Goal: Task Accomplishment & Management: Use online tool/utility

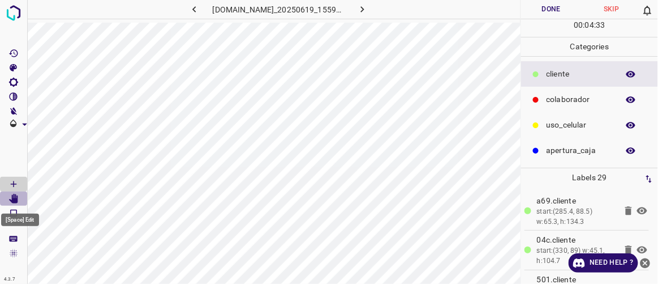
click at [11, 199] on icon "[Space] Edit" at bounding box center [13, 199] width 10 height 10
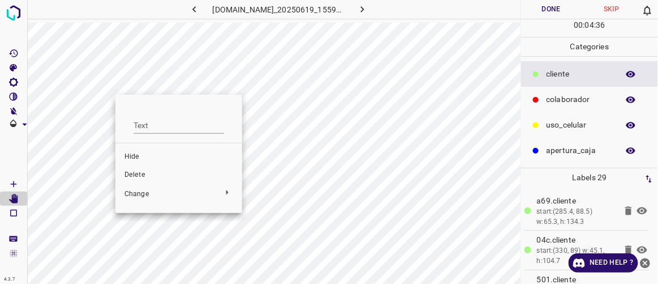
click at [148, 89] on div at bounding box center [329, 142] width 658 height 284
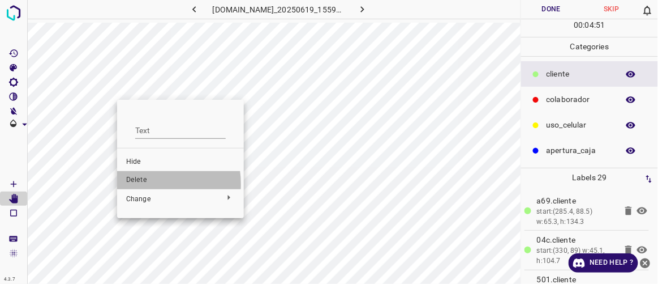
click at [143, 184] on span "Delete" at bounding box center [180, 180] width 109 height 10
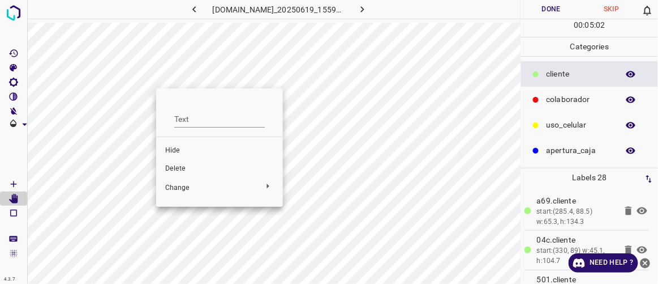
click at [188, 168] on span "Delete" at bounding box center [219, 169] width 109 height 10
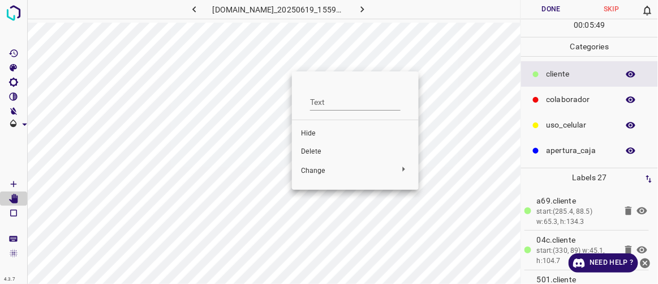
click at [316, 149] on span "Delete" at bounding box center [355, 152] width 109 height 10
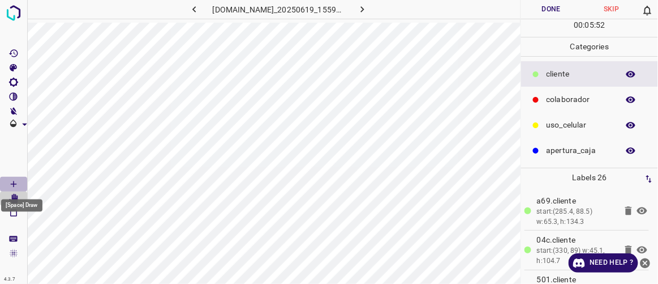
click at [15, 181] on icon "[Space] Draw" at bounding box center [13, 184] width 10 height 10
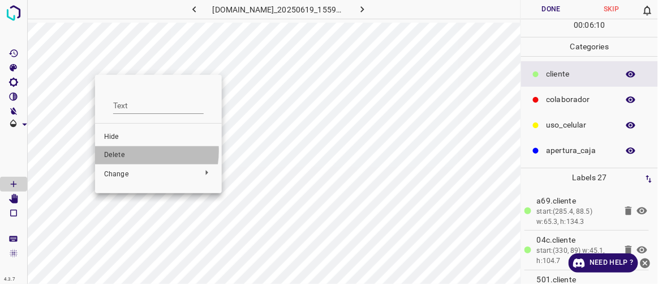
click at [125, 151] on span "Delete" at bounding box center [158, 155] width 109 height 10
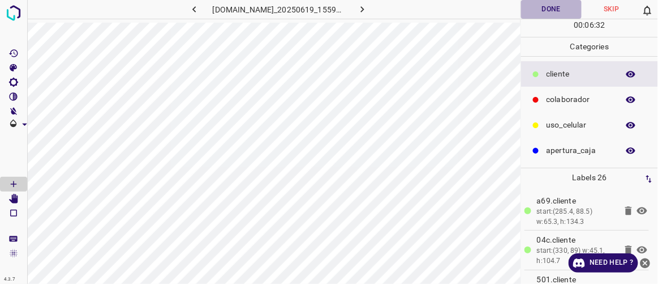
click at [539, 11] on button "Done" at bounding box center [551, 9] width 60 height 19
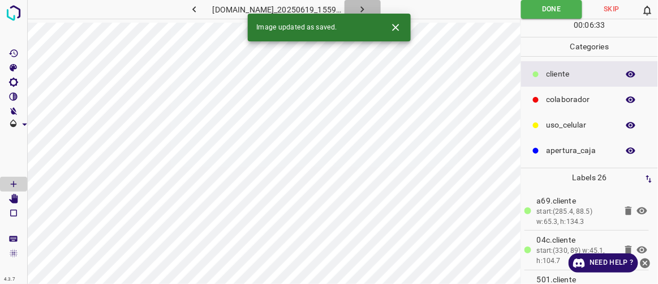
click at [368, 11] on icon "button" at bounding box center [363, 9] width 12 height 12
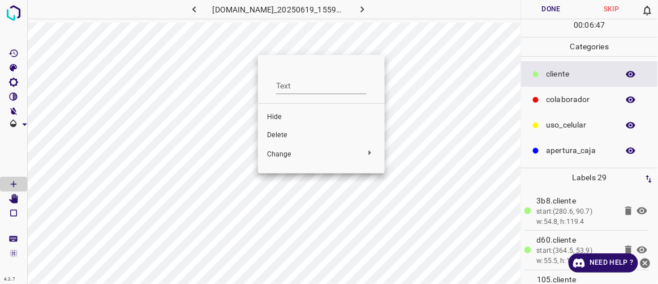
click at [284, 134] on span "Delete" at bounding box center [321, 135] width 109 height 10
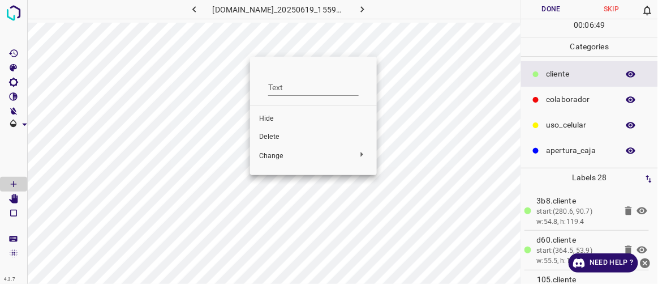
click at [280, 134] on span "Delete" at bounding box center [313, 137] width 109 height 10
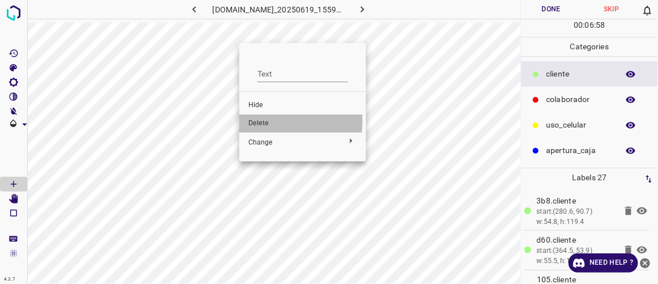
click at [261, 121] on span "Delete" at bounding box center [302, 123] width 109 height 10
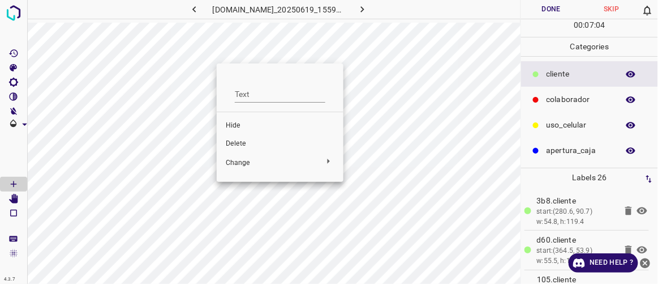
click at [240, 141] on span "Delete" at bounding box center [280, 144] width 109 height 10
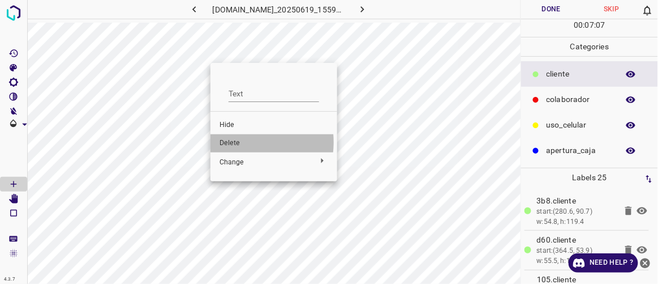
click at [237, 142] on span "Delete" at bounding box center [274, 143] width 109 height 10
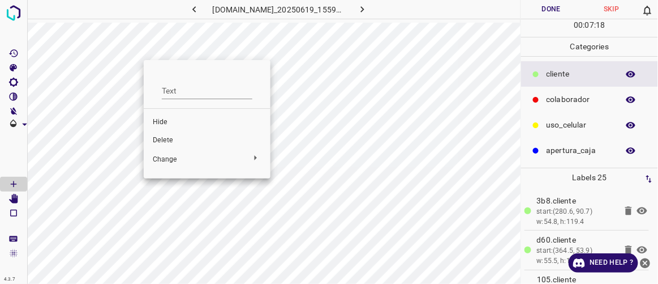
click at [173, 138] on span "Delete" at bounding box center [207, 140] width 109 height 10
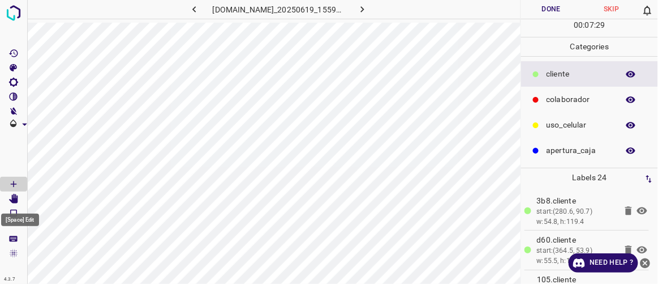
click at [13, 199] on icon "[Space] Edit" at bounding box center [13, 199] width 9 height 10
click at [19, 184] on Draw"] "[Space] Draw" at bounding box center [13, 184] width 27 height 15
click at [16, 195] on icon "[Space] Edit" at bounding box center [13, 199] width 10 height 10
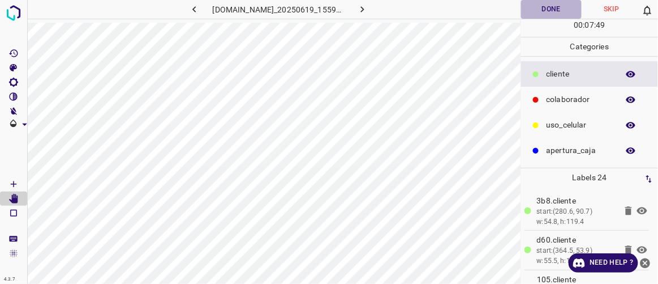
click at [539, 11] on button "Done" at bounding box center [551, 9] width 60 height 19
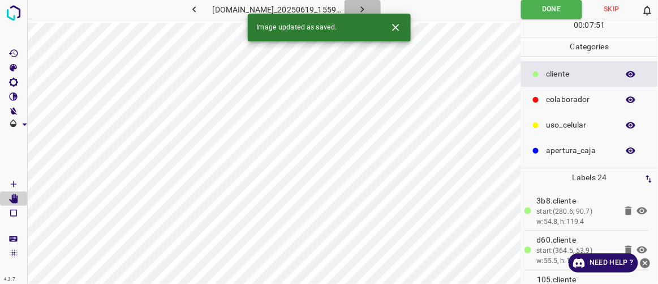
click at [381, 10] on button "button" at bounding box center [363, 9] width 36 height 19
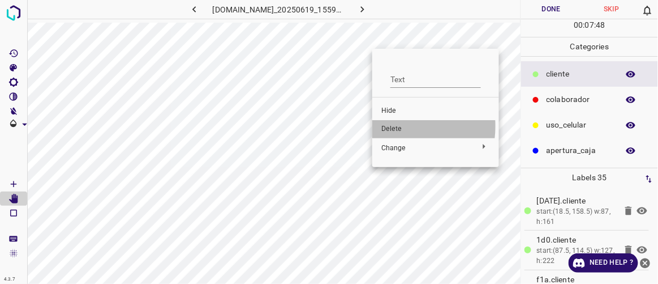
click at [387, 126] on span "Delete" at bounding box center [435, 129] width 109 height 10
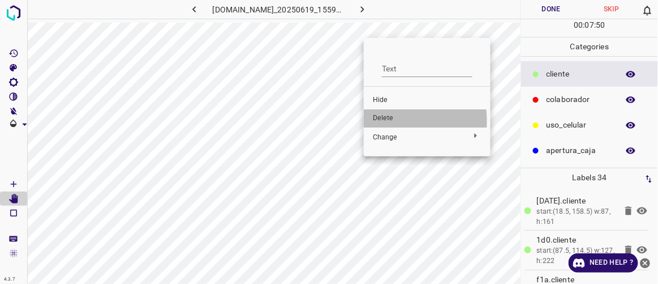
click at [381, 121] on span "Delete" at bounding box center [427, 118] width 109 height 10
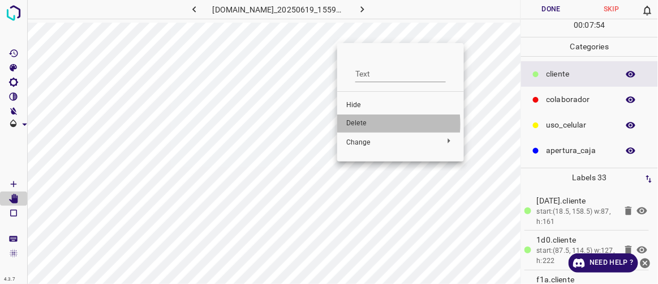
click at [353, 124] on span "Delete" at bounding box center [400, 123] width 109 height 10
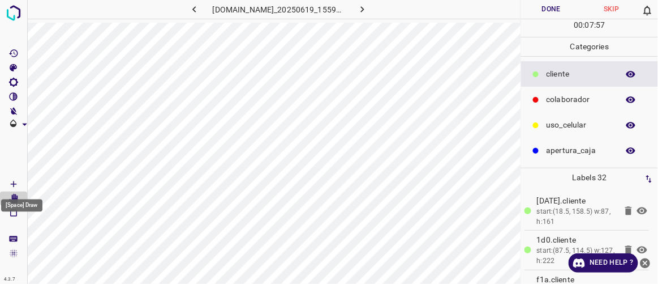
click at [16, 184] on icon "[Space] Draw" at bounding box center [13, 184] width 10 height 10
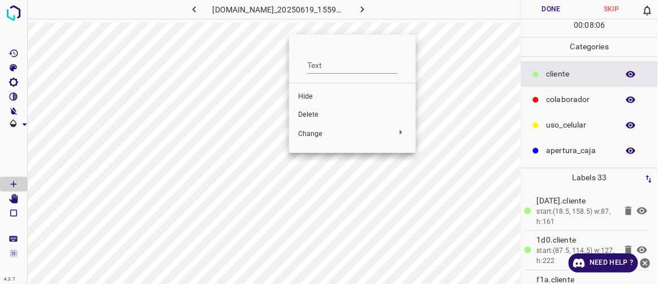
click at [311, 117] on span "Delete" at bounding box center [352, 115] width 109 height 10
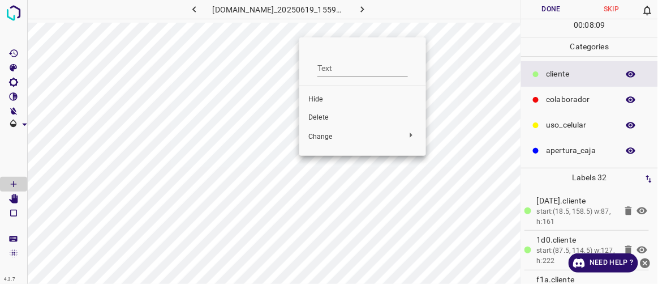
click at [320, 115] on span "Delete" at bounding box center [362, 118] width 109 height 10
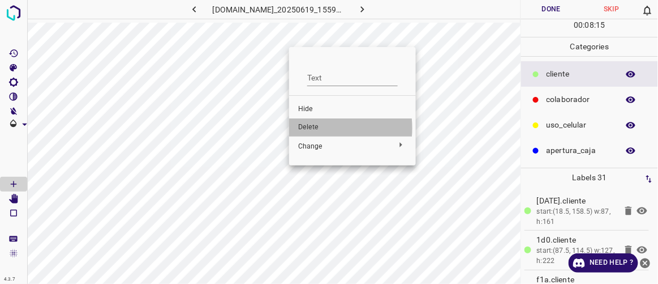
click at [312, 128] on span "Delete" at bounding box center [352, 127] width 109 height 10
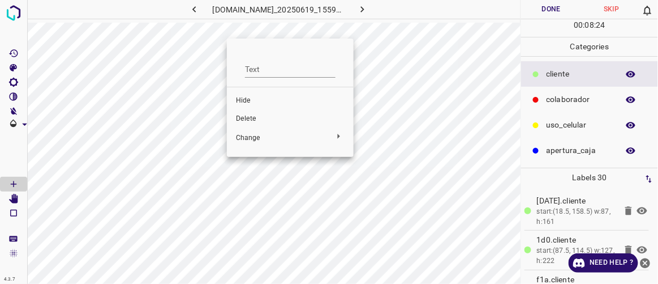
click at [254, 116] on span "Delete" at bounding box center [290, 119] width 109 height 10
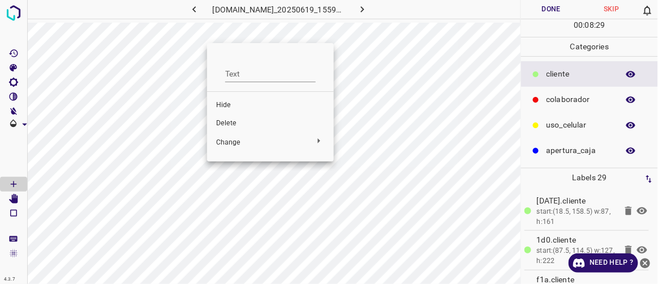
click at [235, 122] on span "Delete" at bounding box center [270, 123] width 109 height 10
click at [244, 119] on span "Delete" at bounding box center [274, 123] width 109 height 10
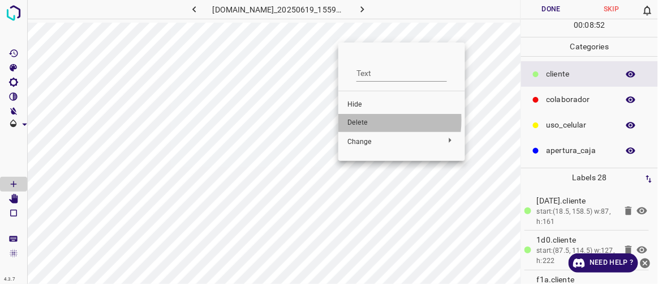
click at [358, 119] on span "Delete" at bounding box center [401, 123] width 109 height 10
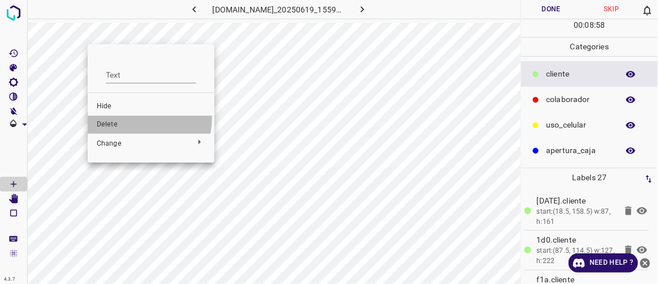
click at [107, 115] on li "Delete" at bounding box center [151, 124] width 127 height 18
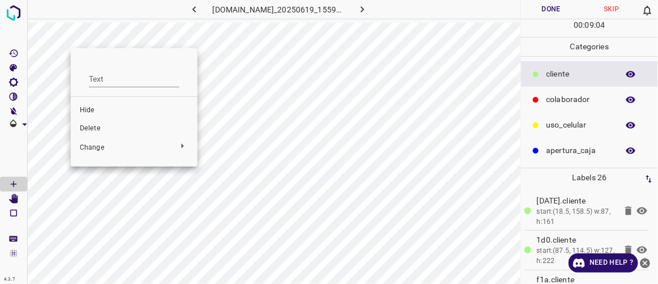
click at [95, 125] on span "Delete" at bounding box center [134, 128] width 109 height 10
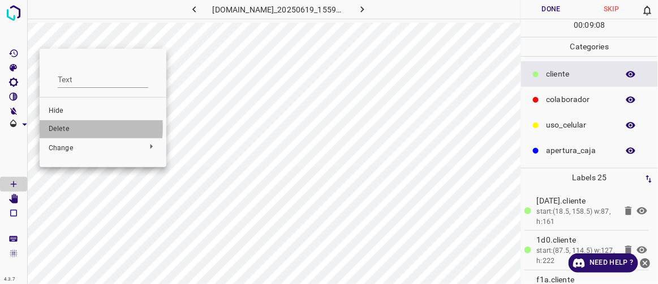
drag, startPoint x: 62, startPoint y: 127, endPoint x: 86, endPoint y: 117, distance: 26.1
click at [62, 127] on span "Delete" at bounding box center [103, 129] width 109 height 10
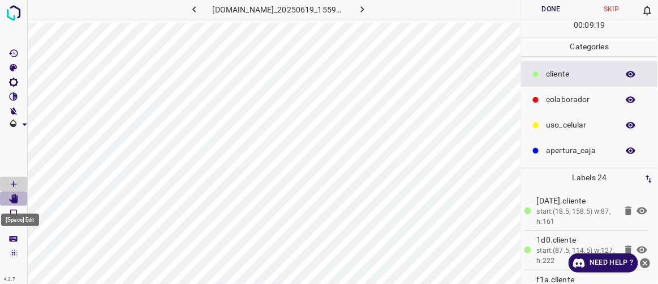
click at [15, 200] on icon "[Space] Edit" at bounding box center [13, 199] width 9 height 10
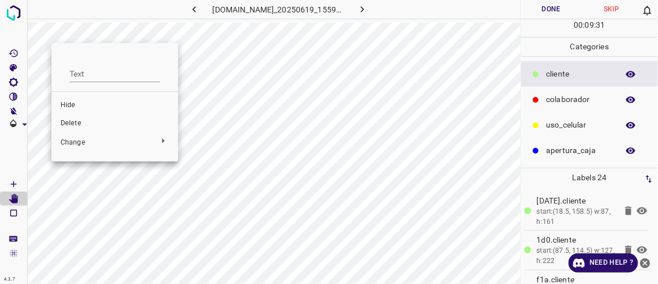
click at [74, 118] on span "Delete" at bounding box center [115, 123] width 109 height 10
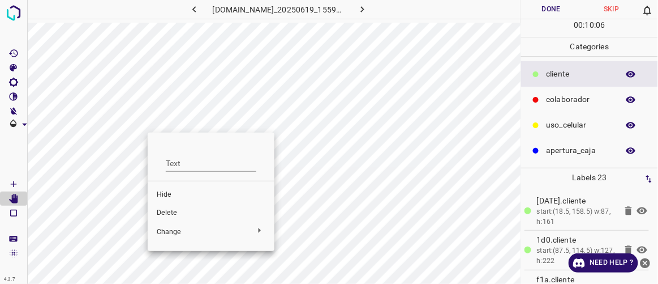
click at [162, 214] on span "Delete" at bounding box center [211, 213] width 109 height 10
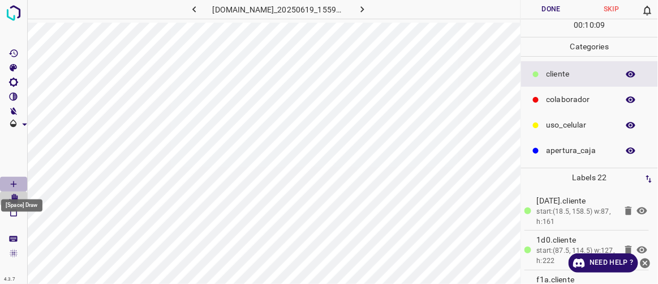
click at [22, 181] on Draw"] "[Space] Draw" at bounding box center [13, 184] width 27 height 15
click at [16, 197] on icon "[Space] Edit" at bounding box center [13, 199] width 9 height 10
click at [22, 182] on Draw"] "[Space] Draw" at bounding box center [13, 184] width 27 height 15
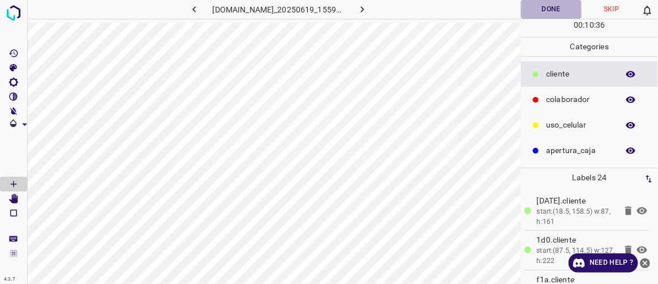
click at [549, 12] on button "Done" at bounding box center [551, 9] width 60 height 19
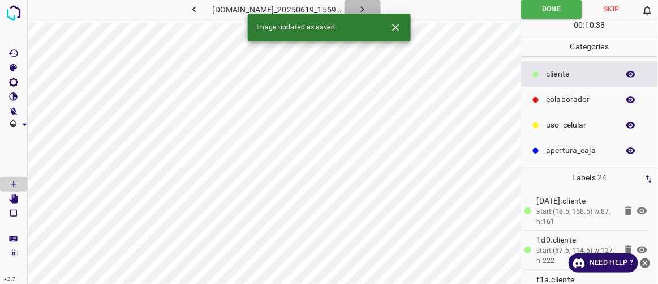
click at [381, 8] on button "button" at bounding box center [363, 9] width 36 height 19
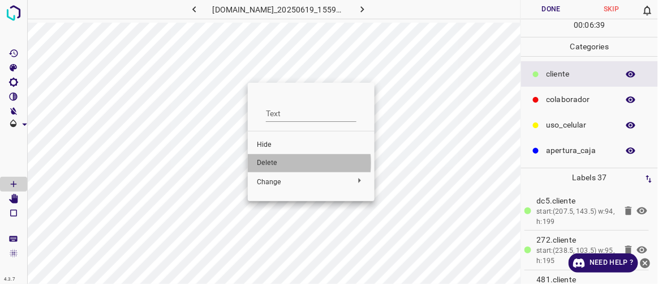
click at [267, 163] on span "Delete" at bounding box center [311, 163] width 109 height 10
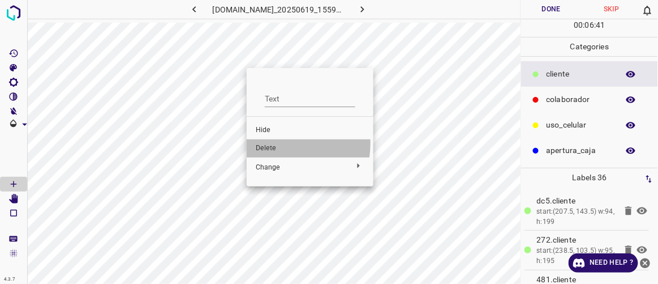
click at [272, 143] on span "Delete" at bounding box center [310, 148] width 109 height 10
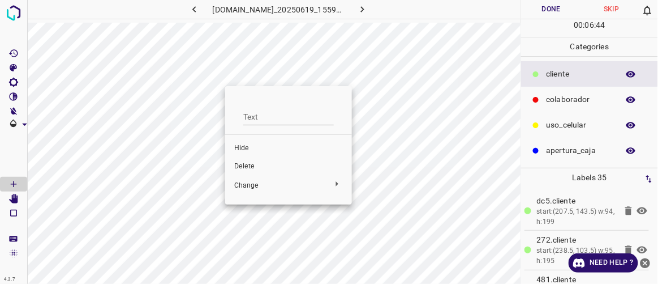
click at [253, 163] on span "Delete" at bounding box center [288, 166] width 109 height 10
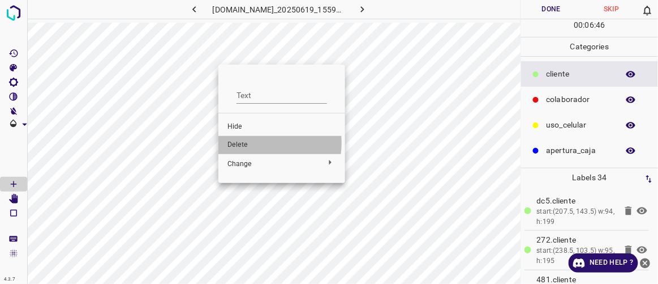
click at [248, 143] on span "Delete" at bounding box center [281, 145] width 109 height 10
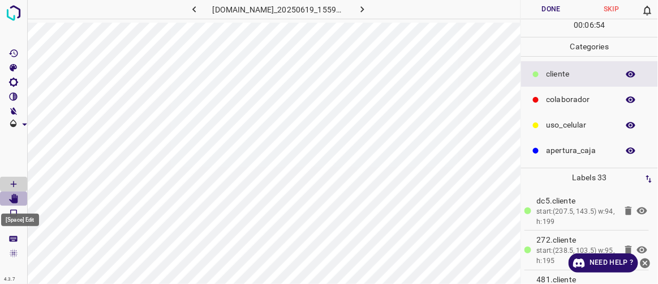
click at [15, 196] on icon "[Space] Edit" at bounding box center [13, 199] width 9 height 10
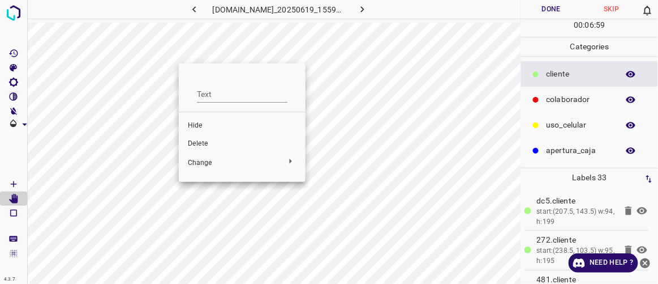
click at [198, 143] on span "Delete" at bounding box center [242, 144] width 109 height 10
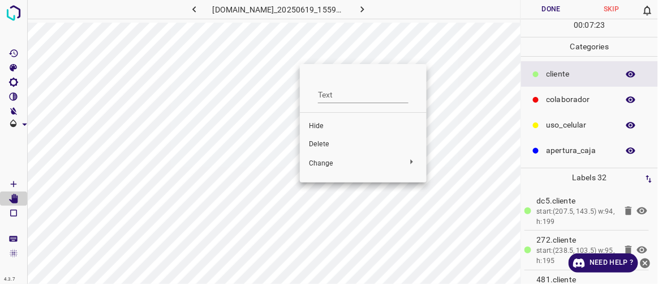
click at [321, 146] on span "Delete" at bounding box center [363, 144] width 109 height 10
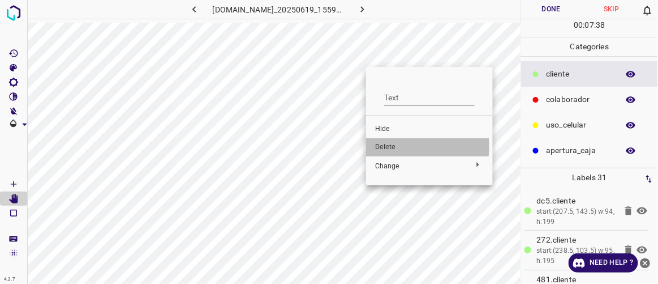
click at [377, 146] on span "Delete" at bounding box center [429, 147] width 109 height 10
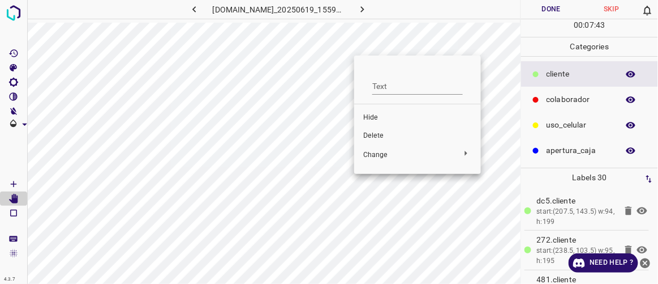
click at [368, 131] on span "Delete" at bounding box center [417, 136] width 109 height 10
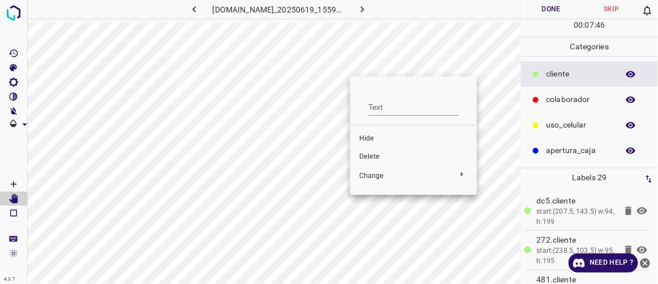
click at [372, 154] on span "Delete" at bounding box center [413, 157] width 109 height 10
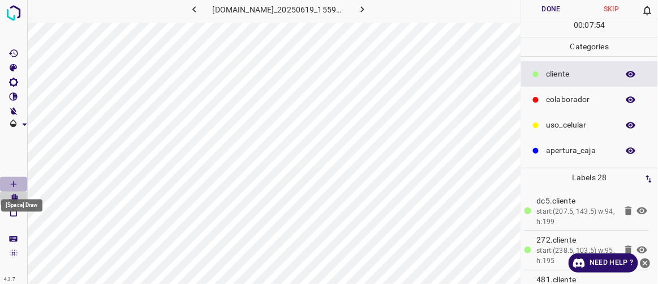
click at [20, 184] on Draw"] "[Space] Draw" at bounding box center [13, 184] width 27 height 15
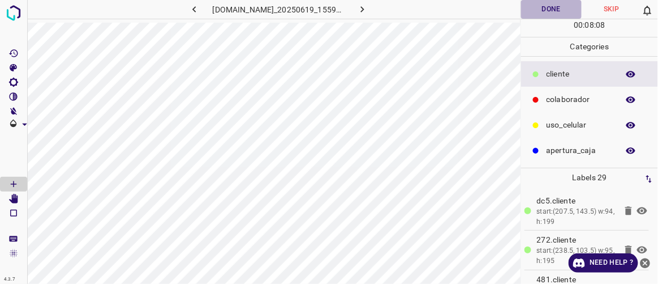
click at [569, 6] on button "Done" at bounding box center [551, 9] width 60 height 19
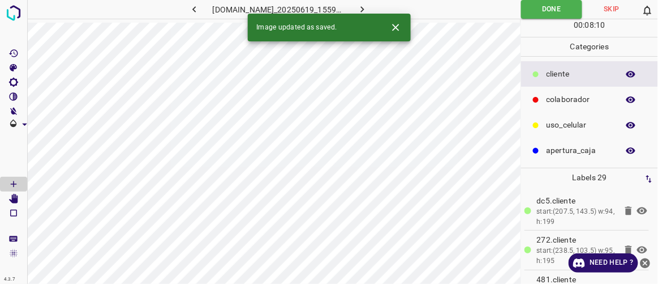
click at [381, 7] on button "button" at bounding box center [363, 9] width 36 height 19
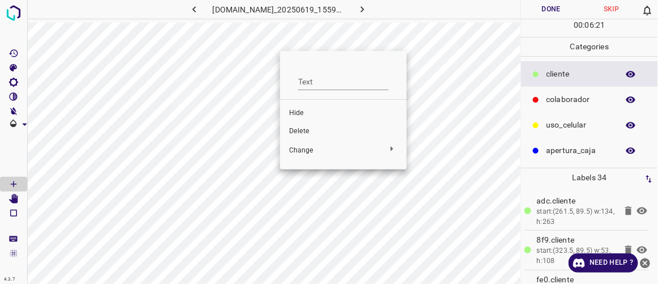
click at [298, 125] on li "Delete" at bounding box center [343, 131] width 127 height 18
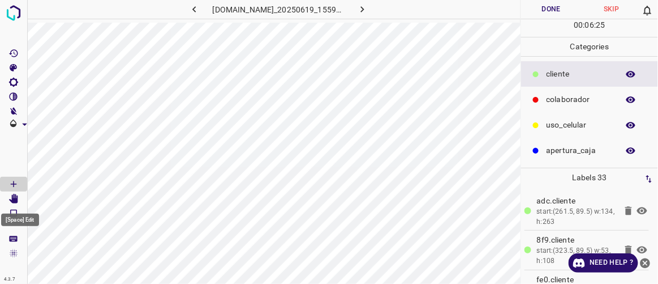
click at [16, 196] on icon "[Space] Edit" at bounding box center [13, 199] width 10 height 10
click at [16, 184] on icon "[Space] Draw" at bounding box center [13, 184] width 10 height 10
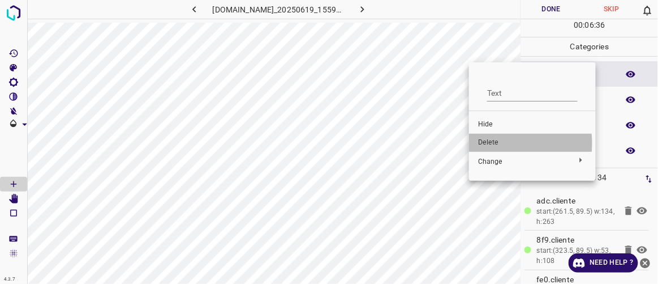
click at [489, 143] on span "Delete" at bounding box center [532, 143] width 109 height 10
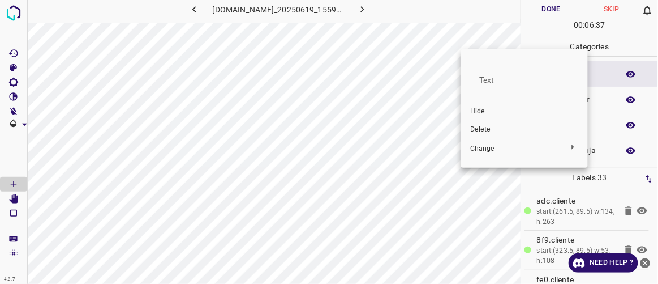
click at [476, 128] on span "Delete" at bounding box center [524, 130] width 109 height 10
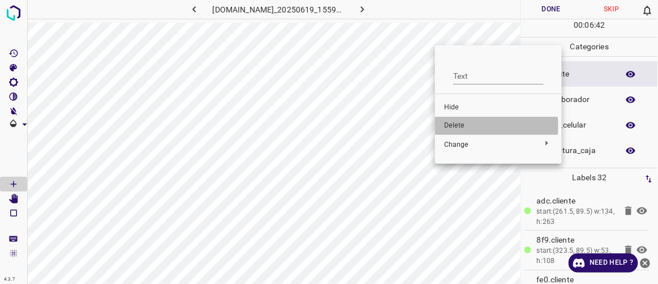
click at [449, 126] on span "Delete" at bounding box center [498, 126] width 109 height 10
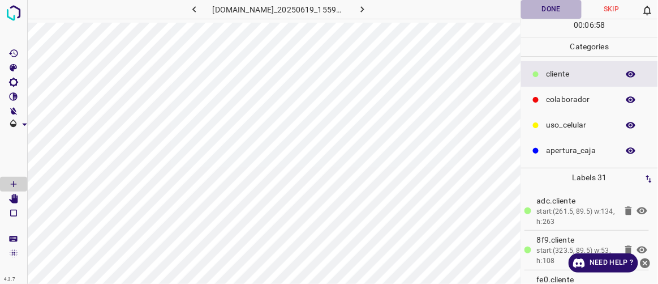
click at [566, 9] on button "Done" at bounding box center [551, 9] width 60 height 19
click at [368, 12] on icon "button" at bounding box center [363, 9] width 12 height 12
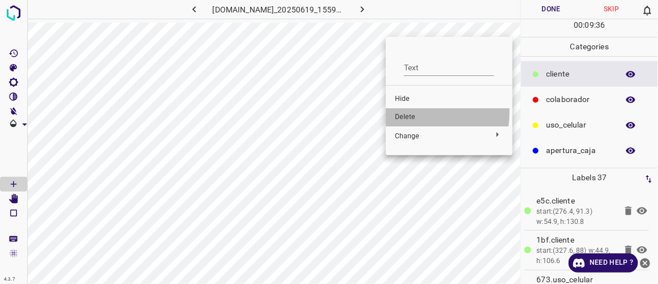
click at [401, 112] on span "Delete" at bounding box center [449, 117] width 109 height 10
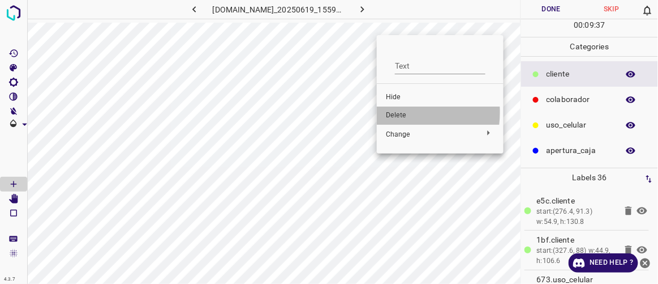
click at [390, 112] on span "Delete" at bounding box center [440, 115] width 109 height 10
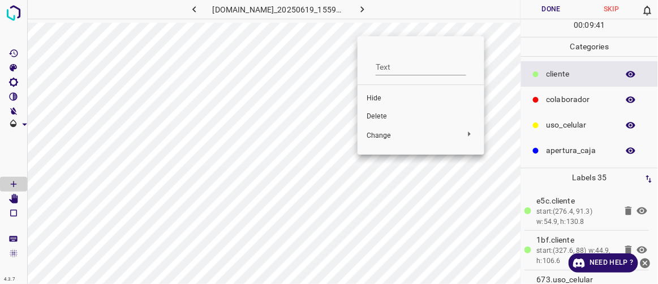
click at [387, 117] on span "Delete" at bounding box center [421, 116] width 109 height 10
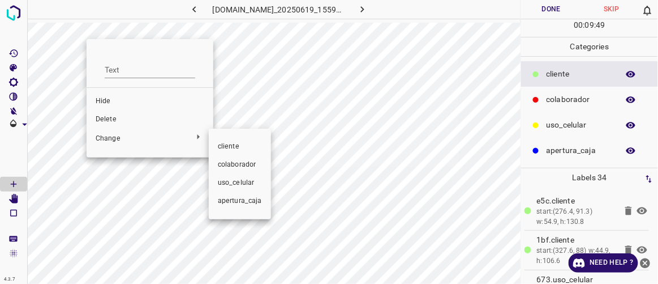
click at [112, 116] on div at bounding box center [329, 142] width 658 height 284
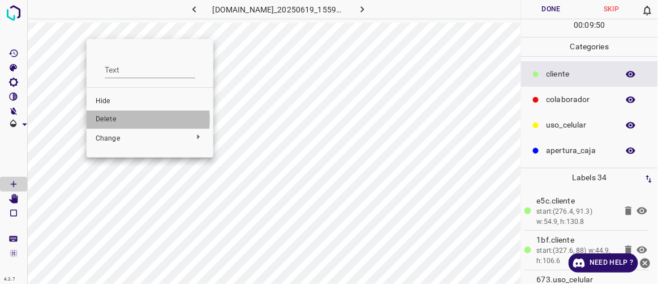
click at [114, 119] on span "Delete" at bounding box center [150, 119] width 109 height 10
click at [108, 117] on span "Delete" at bounding box center [148, 118] width 109 height 10
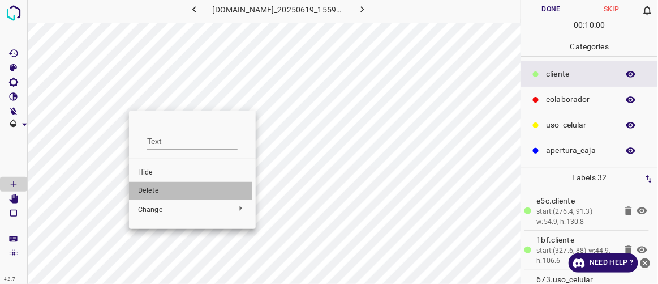
click at [151, 190] on span "Delete" at bounding box center [192, 191] width 109 height 10
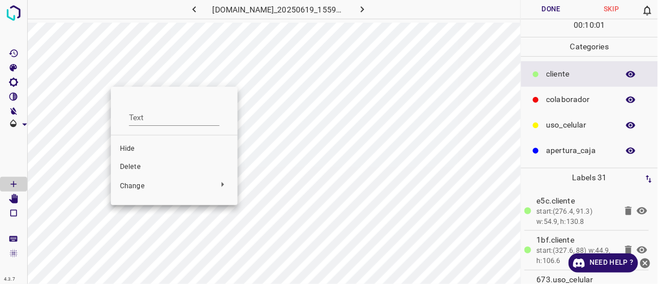
click at [130, 164] on span "Delete" at bounding box center [174, 167] width 109 height 10
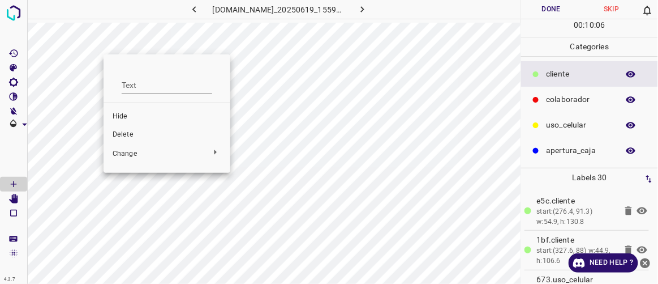
click at [130, 134] on span "Delete" at bounding box center [167, 135] width 109 height 10
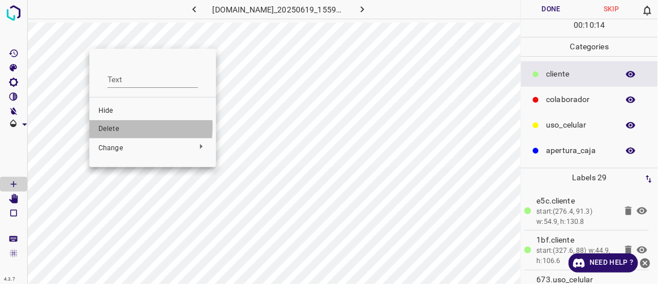
click at [113, 126] on span "Delete" at bounding box center [152, 129] width 109 height 10
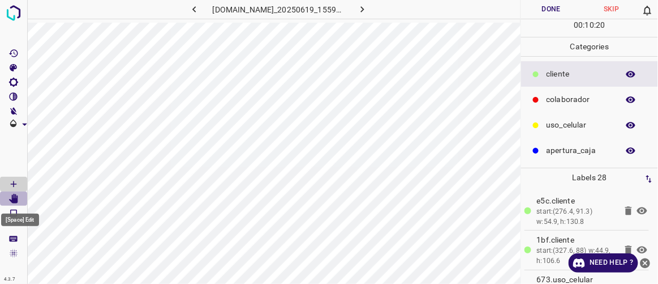
click at [15, 200] on icon "[Space] Edit" at bounding box center [13, 199] width 9 height 10
click at [25, 178] on Draw"] "[Space] Draw" at bounding box center [13, 184] width 27 height 15
click at [15, 200] on body "4.3.7 [DOMAIN_NAME]_20250619_155904_000002250.jpg Done Skip 0 00 : 10 : 41 Cate…" at bounding box center [329, 142] width 658 height 284
click at [15, 199] on icon "[Space] Edit" at bounding box center [13, 199] width 9 height 10
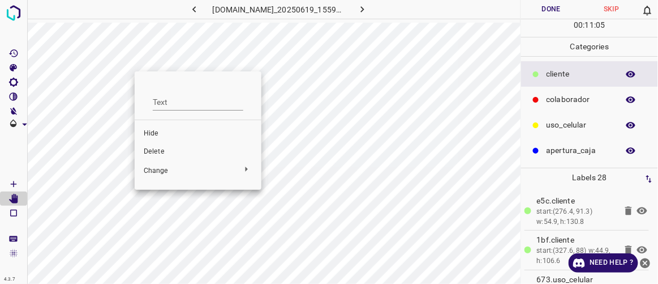
click at [152, 152] on span "Delete" at bounding box center [198, 152] width 109 height 10
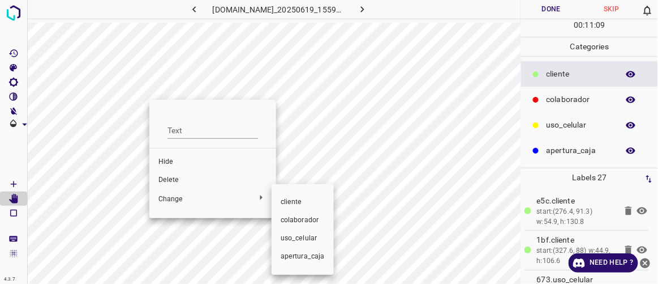
click at [176, 178] on div at bounding box center [329, 142] width 658 height 284
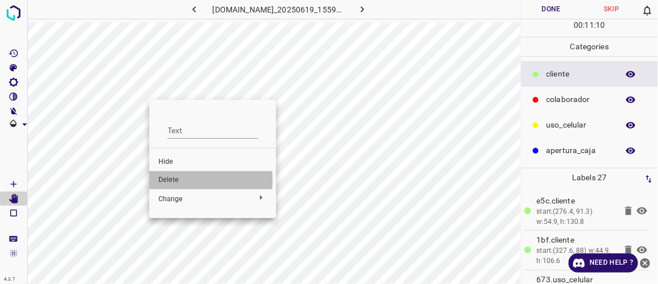
click at [166, 180] on span "Delete" at bounding box center [212, 180] width 109 height 10
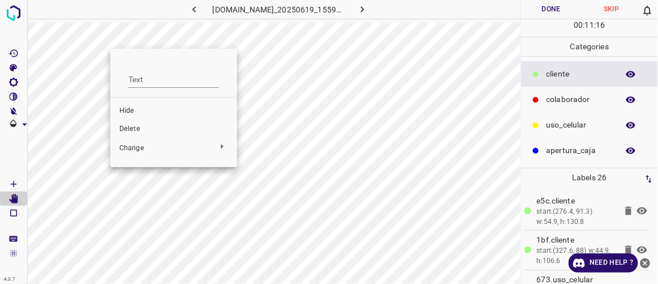
click at [91, 48] on div at bounding box center [329, 142] width 658 height 284
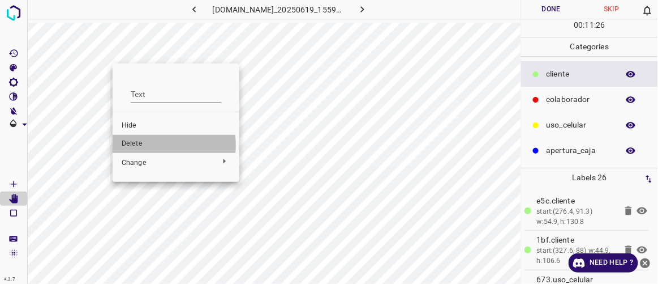
click at [141, 145] on span "Delete" at bounding box center [176, 144] width 109 height 10
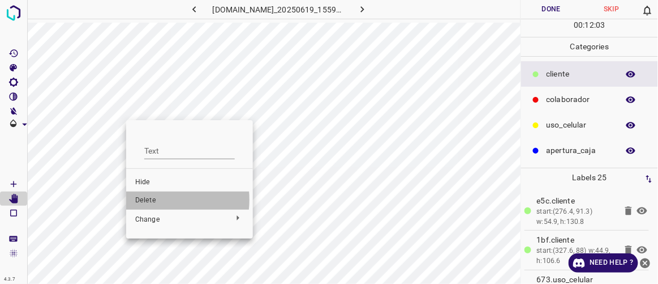
click at [148, 199] on span "Delete" at bounding box center [189, 200] width 109 height 10
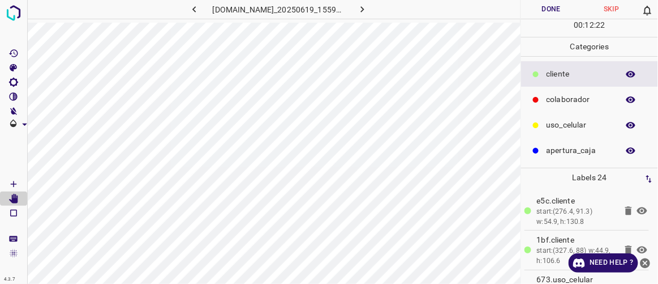
click at [568, 7] on button "Done" at bounding box center [551, 9] width 60 height 19
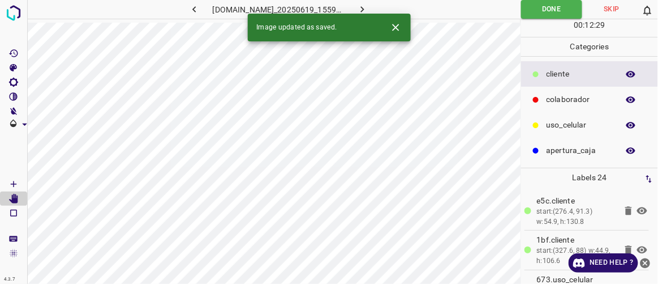
click at [381, 5] on button "button" at bounding box center [363, 9] width 36 height 19
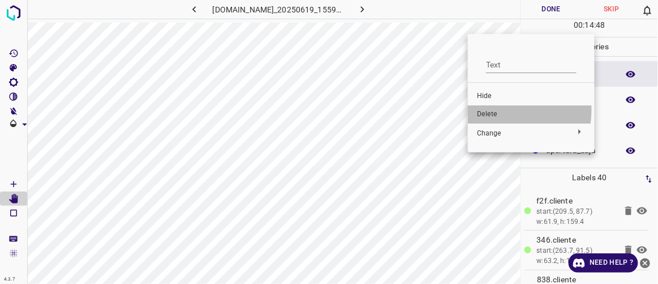
click at [492, 110] on span "Delete" at bounding box center [531, 114] width 109 height 10
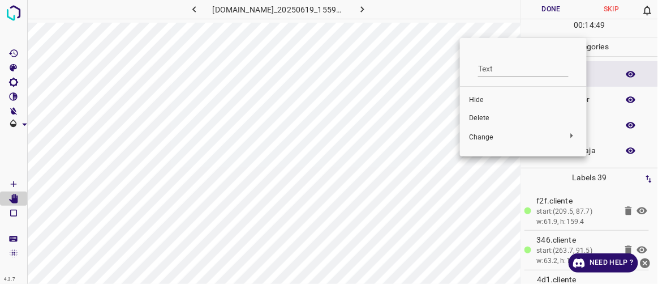
click at [477, 117] on span "Delete" at bounding box center [523, 118] width 109 height 10
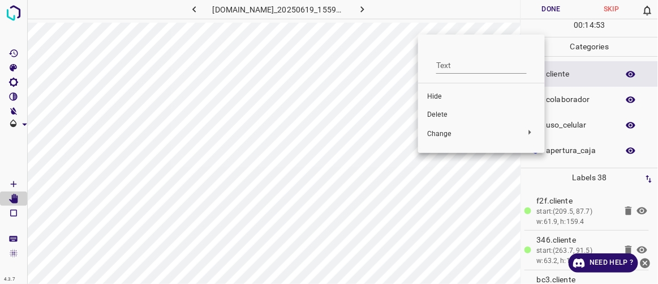
click at [441, 113] on span "Delete" at bounding box center [481, 115] width 109 height 10
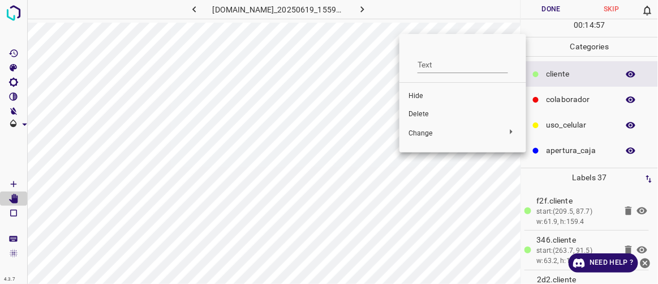
click at [418, 111] on span "Delete" at bounding box center [463, 114] width 109 height 10
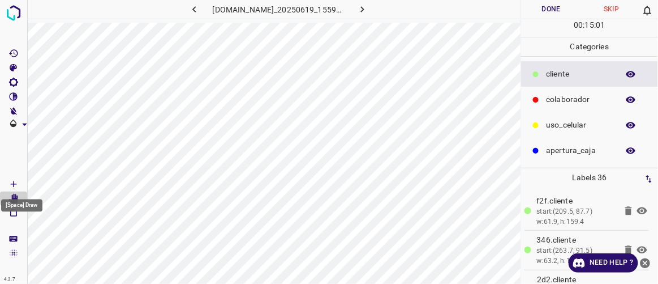
click at [17, 179] on icon "[Space] Draw" at bounding box center [13, 184] width 10 height 10
click at [405, 19] on div "[DOMAIN_NAME]_20250619_155904_000002640.jpg" at bounding box center [273, 11] width 493 height 23
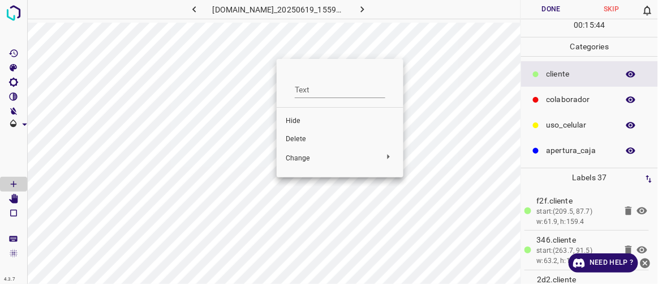
click at [297, 138] on span "Delete" at bounding box center [340, 139] width 109 height 10
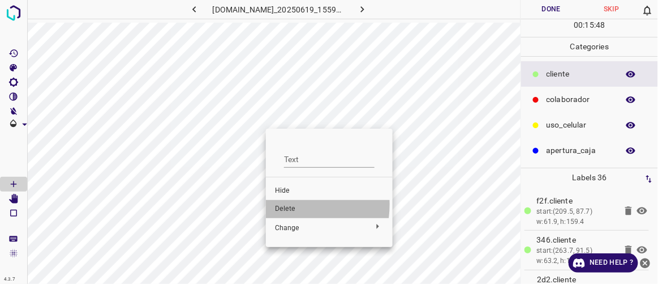
click at [286, 204] on span "Delete" at bounding box center [329, 209] width 109 height 10
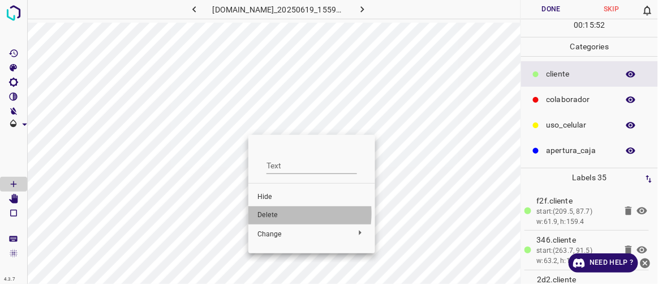
click at [271, 213] on span "Delete" at bounding box center [311, 215] width 109 height 10
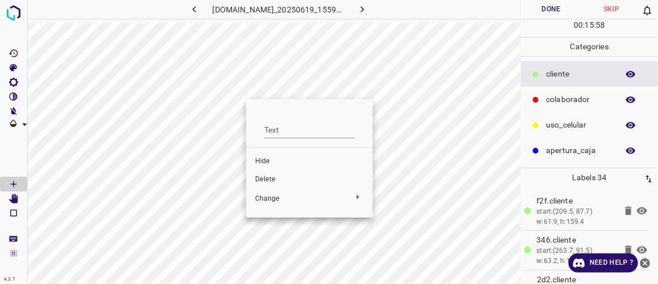
click at [267, 175] on span "Delete" at bounding box center [309, 179] width 109 height 10
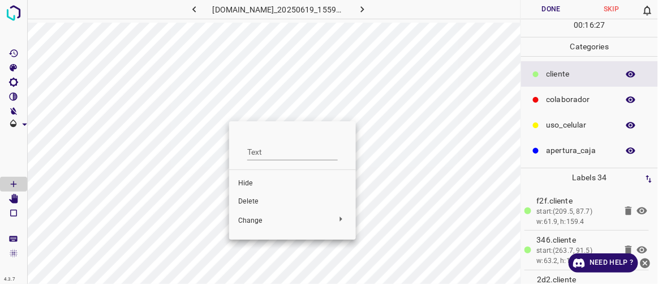
click at [251, 203] on span "Delete" at bounding box center [292, 201] width 109 height 10
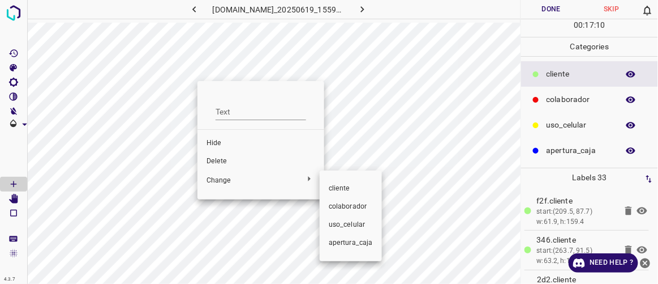
click at [223, 161] on div at bounding box center [329, 142] width 658 height 284
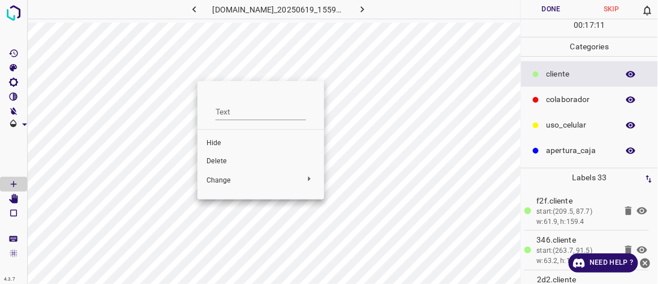
click at [221, 158] on span "Delete" at bounding box center [261, 161] width 109 height 10
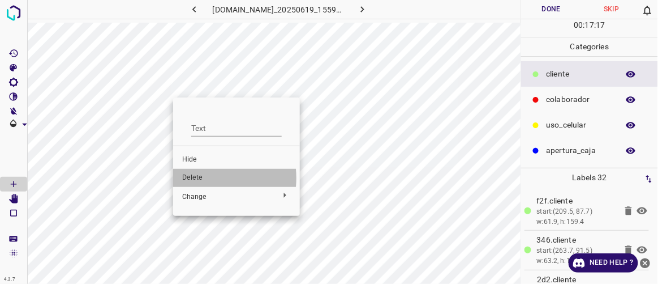
click at [199, 178] on span "Delete" at bounding box center [236, 178] width 109 height 10
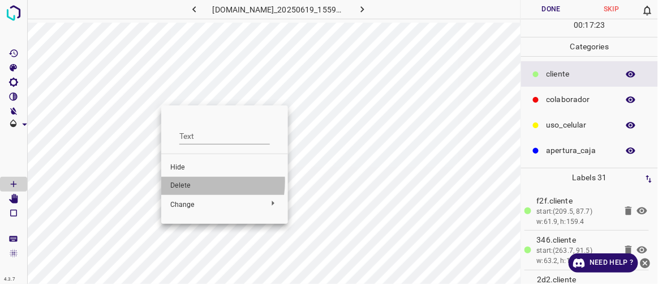
click at [185, 181] on span "Delete" at bounding box center [224, 186] width 109 height 10
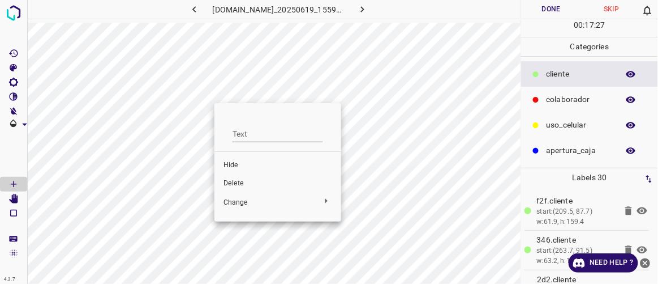
click at [233, 182] on span "Delete" at bounding box center [278, 183] width 109 height 10
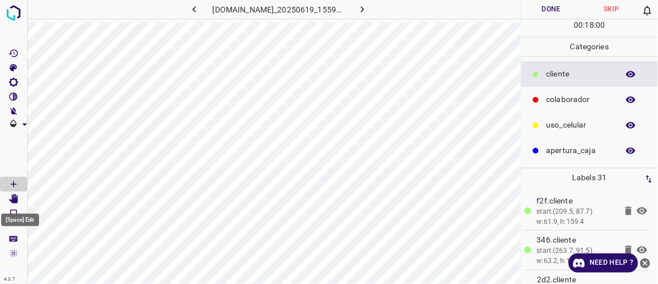
click at [15, 199] on icon "[Space] Edit" at bounding box center [13, 199] width 9 height 10
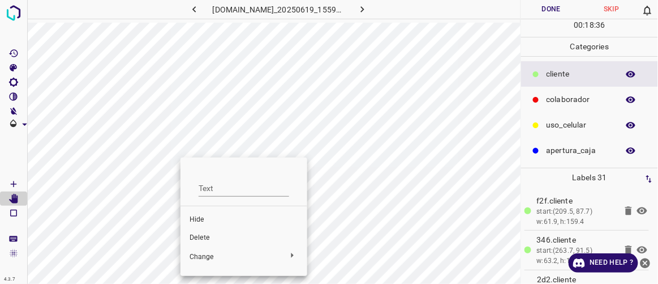
click at [200, 238] on span "Delete" at bounding box center [244, 238] width 109 height 10
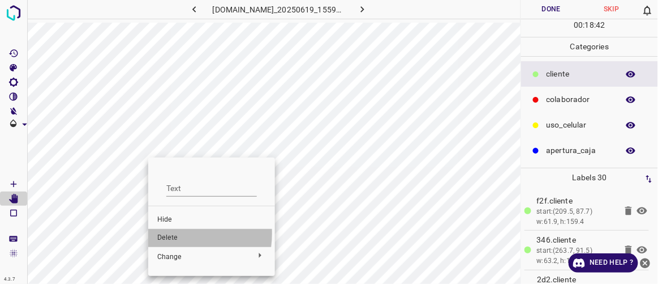
click at [168, 233] on span "Delete" at bounding box center [211, 238] width 109 height 10
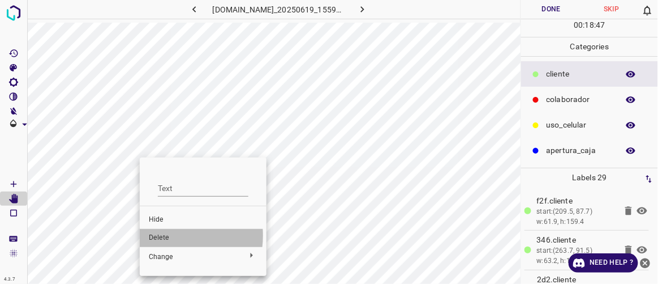
click at [164, 235] on span "Delete" at bounding box center [203, 238] width 109 height 10
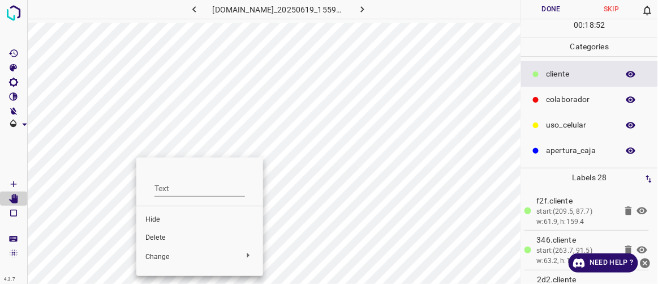
click at [156, 237] on span "Delete" at bounding box center [199, 238] width 109 height 10
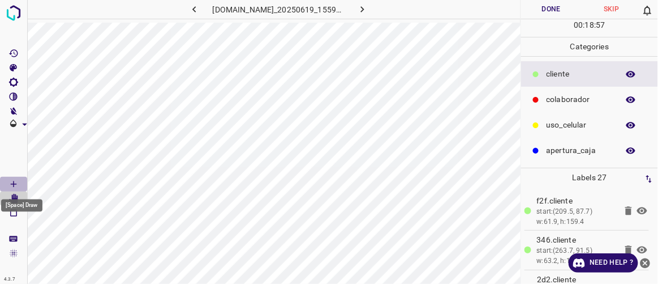
click at [17, 182] on icon "[Space] Draw" at bounding box center [13, 184] width 10 height 10
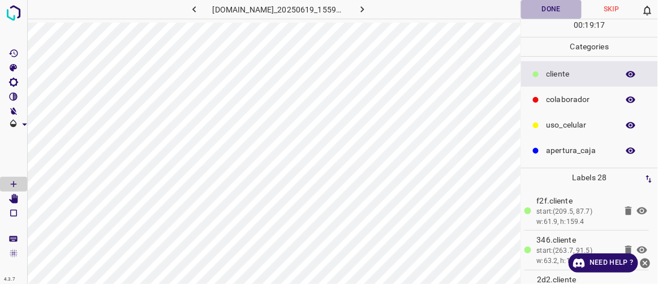
click at [554, 2] on button "Done" at bounding box center [551, 9] width 60 height 19
click at [368, 10] on icon "button" at bounding box center [363, 9] width 12 height 12
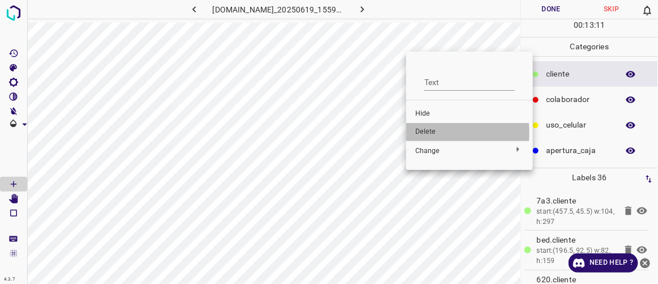
click at [424, 132] on span "Delete" at bounding box center [469, 132] width 109 height 10
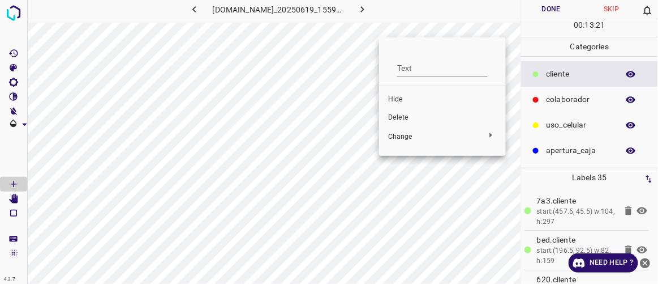
click at [395, 115] on span "Delete" at bounding box center [442, 118] width 109 height 10
click at [393, 117] on span "Delete" at bounding box center [435, 118] width 109 height 10
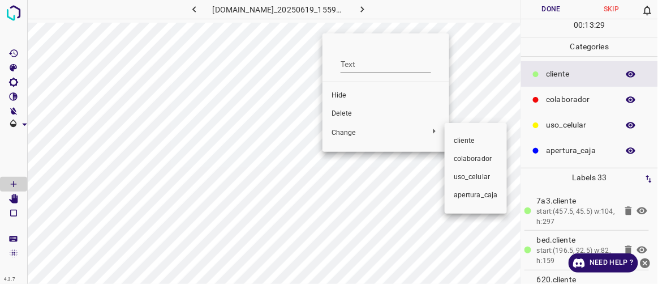
click at [354, 113] on div at bounding box center [329, 142] width 658 height 284
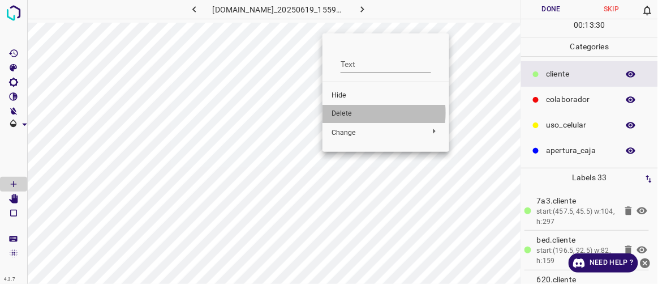
click at [345, 113] on span "Delete" at bounding box center [386, 114] width 109 height 10
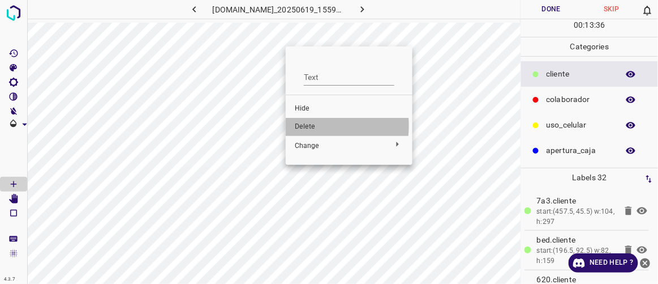
click at [304, 126] on span "Delete" at bounding box center [349, 127] width 109 height 10
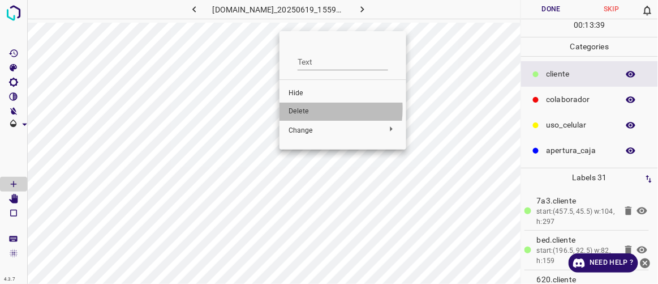
click at [303, 108] on span "Delete" at bounding box center [343, 111] width 109 height 10
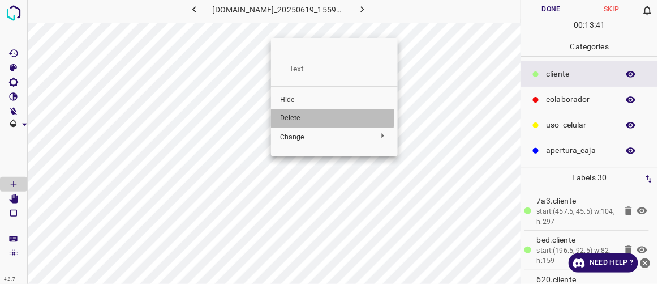
click at [299, 118] on span "Delete" at bounding box center [334, 118] width 109 height 10
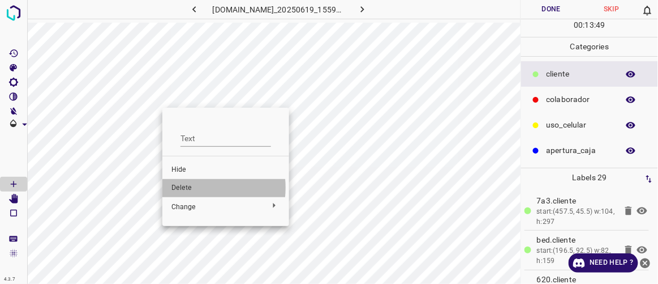
click at [188, 187] on span "Delete" at bounding box center [225, 188] width 109 height 10
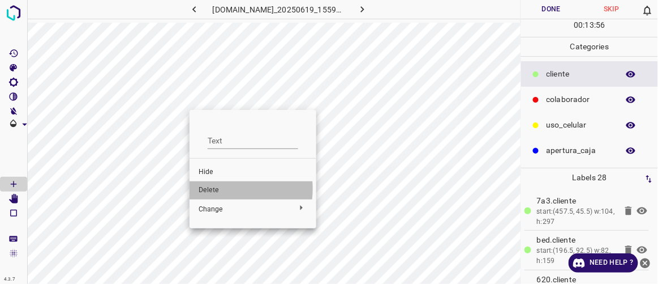
click at [216, 188] on span "Delete" at bounding box center [253, 190] width 109 height 10
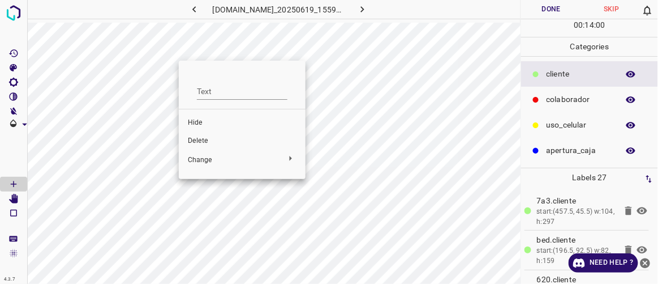
click at [210, 143] on span "Delete" at bounding box center [242, 141] width 109 height 10
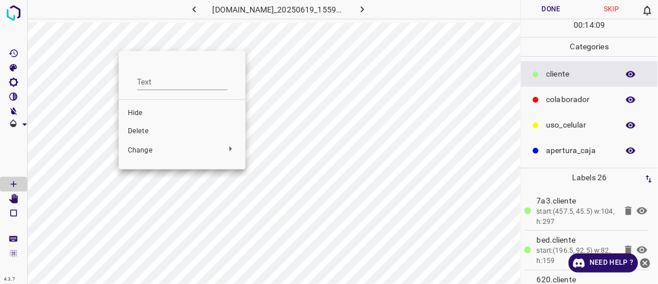
click at [139, 128] on span "Delete" at bounding box center [182, 131] width 109 height 10
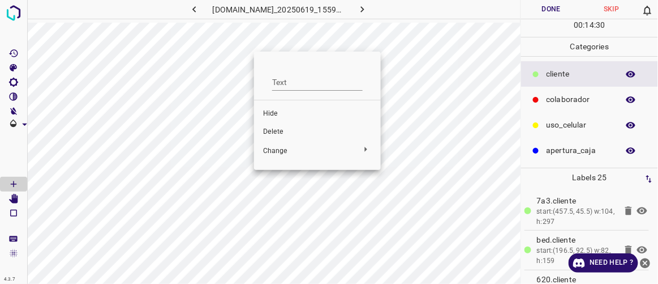
click at [273, 132] on span "Delete" at bounding box center [317, 132] width 109 height 10
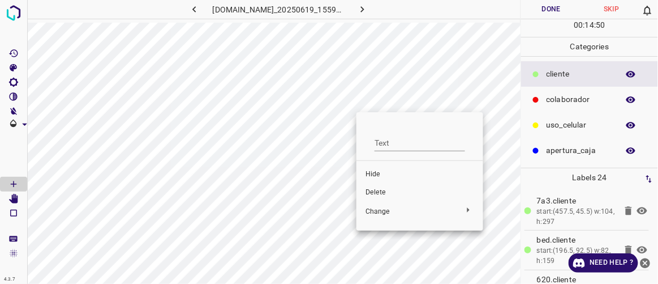
click at [372, 190] on span "Delete" at bounding box center [420, 192] width 109 height 10
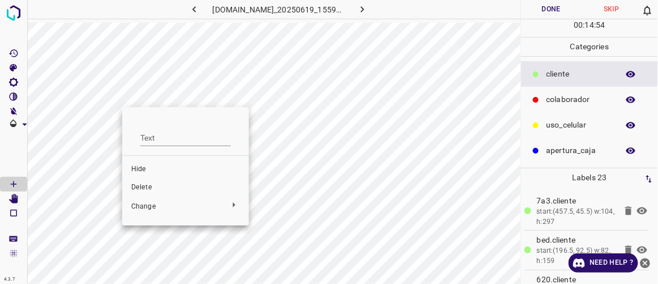
click at [151, 184] on span "Delete" at bounding box center [185, 187] width 109 height 10
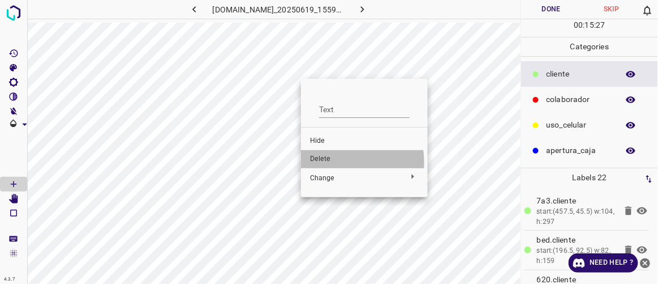
click at [327, 162] on span "Delete" at bounding box center [364, 159] width 109 height 10
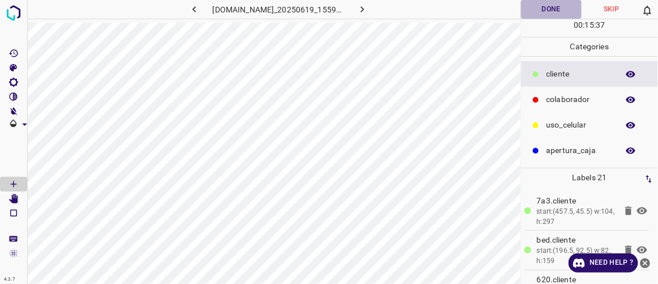
click at [539, 7] on button "Done" at bounding box center [551, 9] width 60 height 19
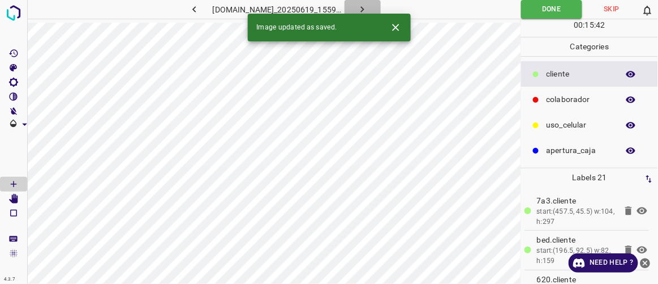
click at [368, 10] on icon "button" at bounding box center [363, 9] width 12 height 12
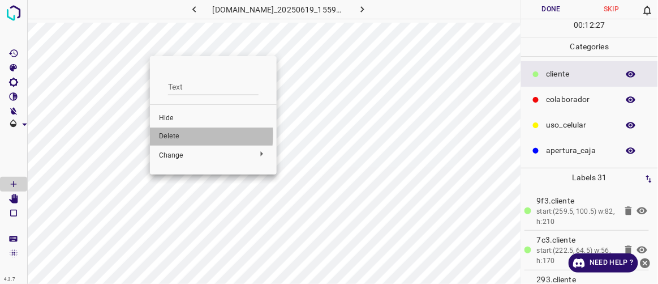
click at [174, 134] on span "Delete" at bounding box center [213, 136] width 109 height 10
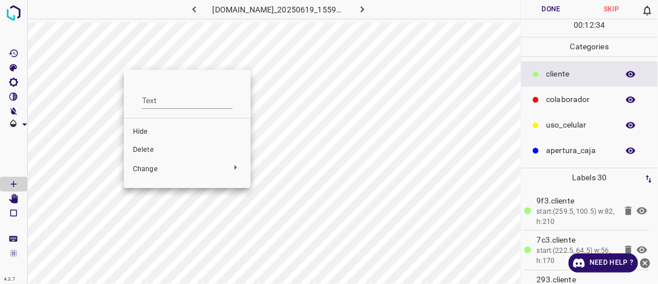
click at [151, 147] on span "Delete" at bounding box center [187, 150] width 109 height 10
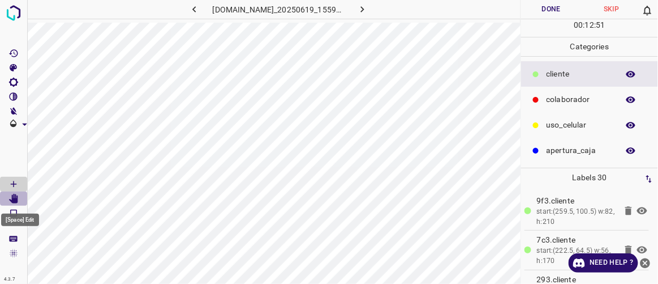
click at [12, 196] on icon "[Space] Edit" at bounding box center [13, 199] width 9 height 10
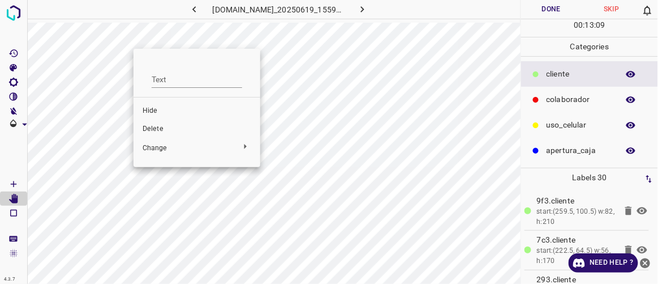
click at [156, 125] on span "Delete" at bounding box center [197, 129] width 109 height 10
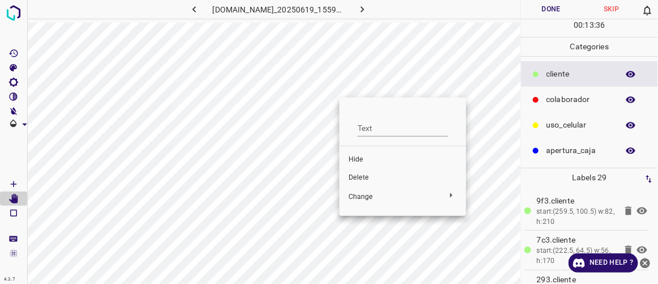
click at [357, 179] on span "Delete" at bounding box center [403, 178] width 109 height 10
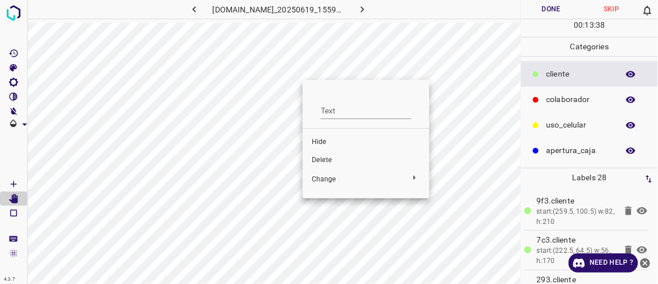
click at [323, 157] on span "Delete" at bounding box center [366, 160] width 109 height 10
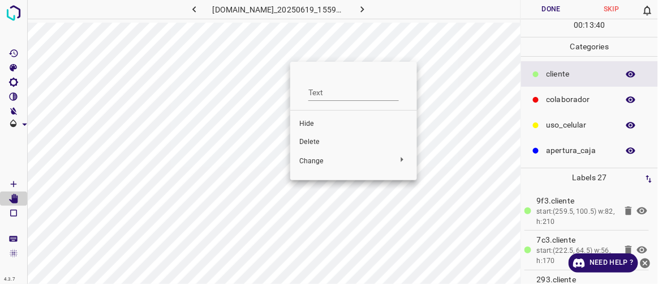
click at [311, 140] on span "Delete" at bounding box center [353, 142] width 109 height 10
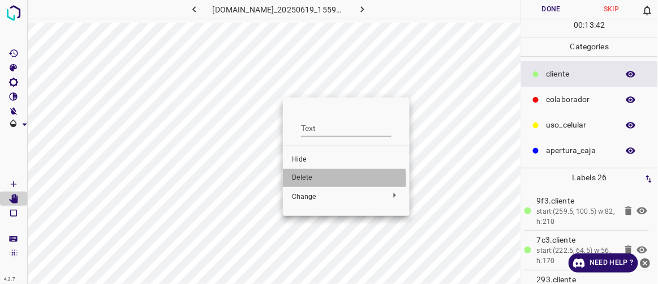
click at [310, 179] on span "Delete" at bounding box center [346, 178] width 109 height 10
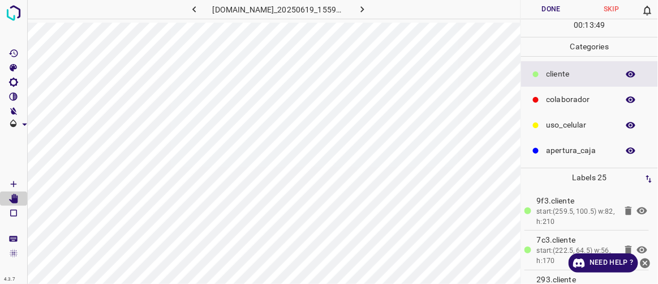
click at [556, 12] on button "Done" at bounding box center [551, 9] width 60 height 19
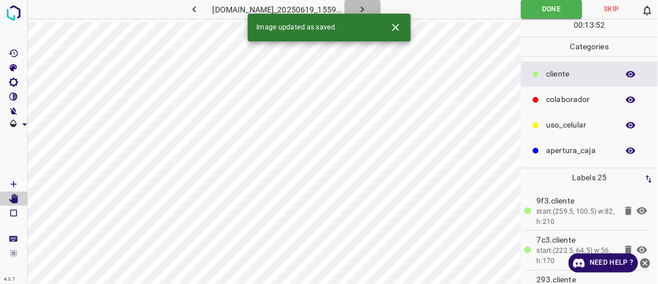
click at [364, 11] on icon "button" at bounding box center [362, 9] width 3 height 6
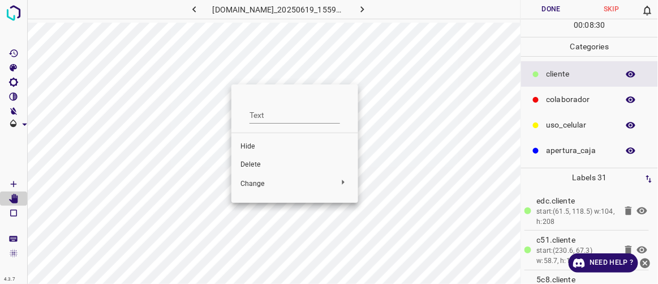
click at [254, 160] on span "Delete" at bounding box center [295, 165] width 109 height 10
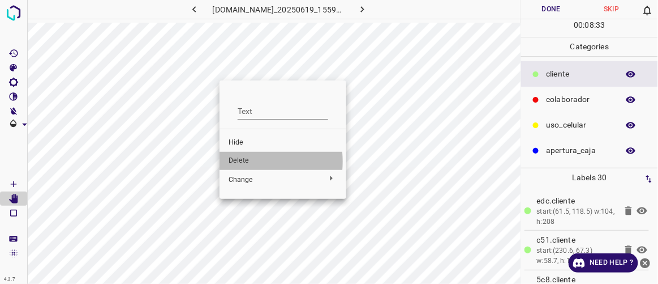
click at [238, 161] on span "Delete" at bounding box center [283, 161] width 109 height 10
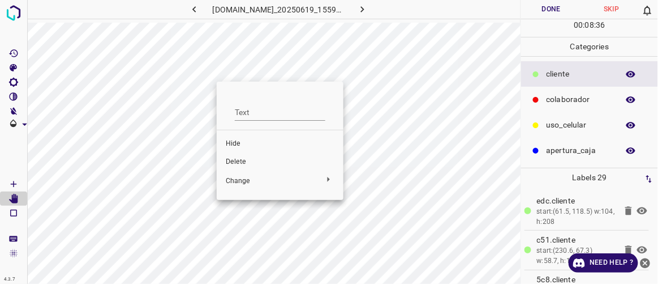
click at [238, 158] on span "Delete" at bounding box center [280, 162] width 109 height 10
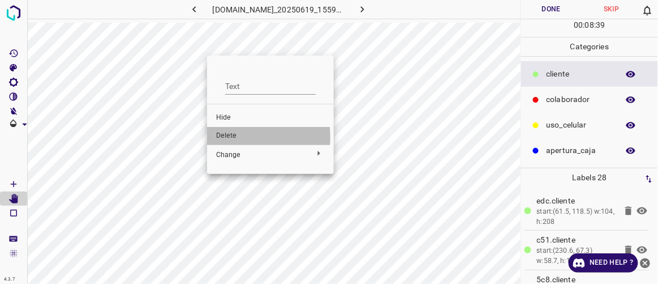
click at [221, 137] on span "Delete" at bounding box center [270, 136] width 109 height 10
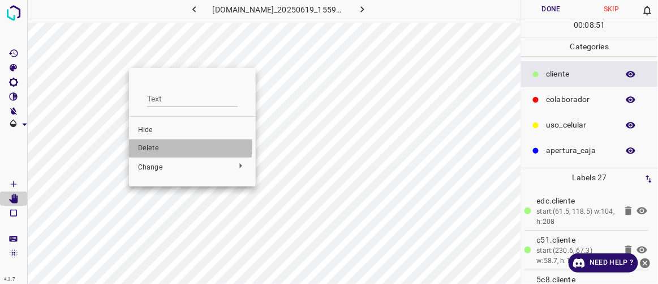
click at [155, 147] on span "Delete" at bounding box center [192, 148] width 109 height 10
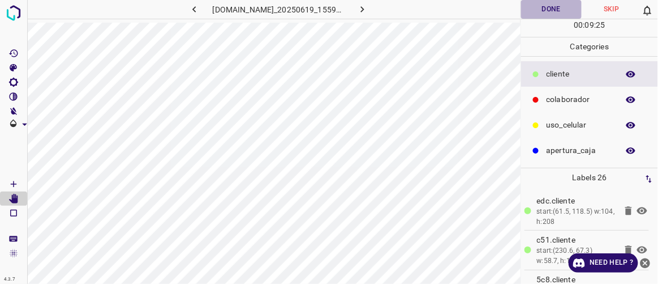
click at [545, 10] on button "Done" at bounding box center [551, 9] width 60 height 19
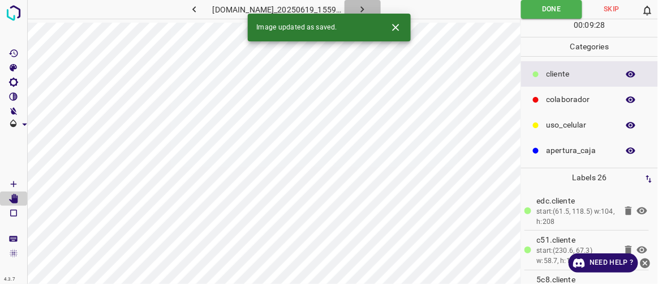
click at [368, 5] on icon "button" at bounding box center [363, 9] width 12 height 12
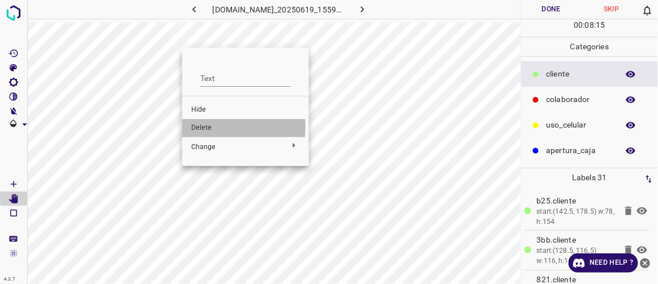
click at [199, 127] on span "Delete" at bounding box center [245, 128] width 109 height 10
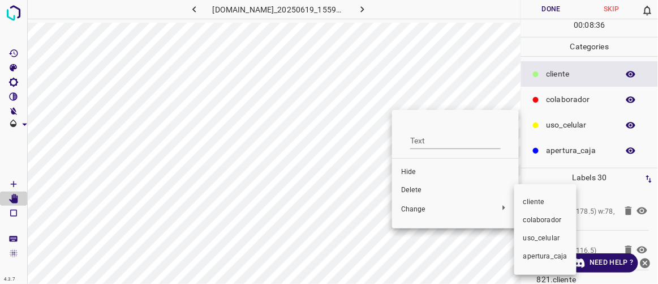
click at [414, 189] on div at bounding box center [329, 142] width 658 height 284
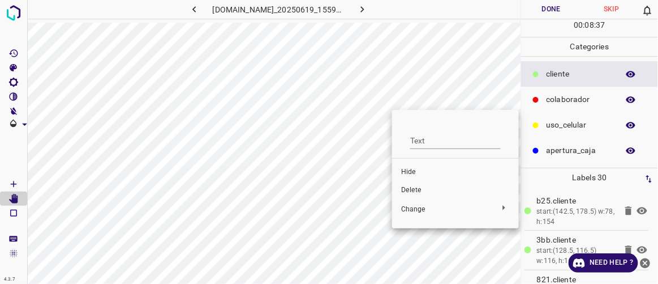
click at [410, 190] on span "Delete" at bounding box center [455, 190] width 109 height 10
click at [410, 191] on span "Delete" at bounding box center [456, 192] width 109 height 10
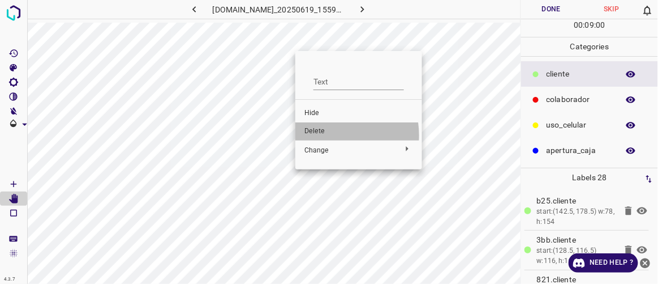
click at [325, 135] on span "Delete" at bounding box center [358, 131] width 109 height 10
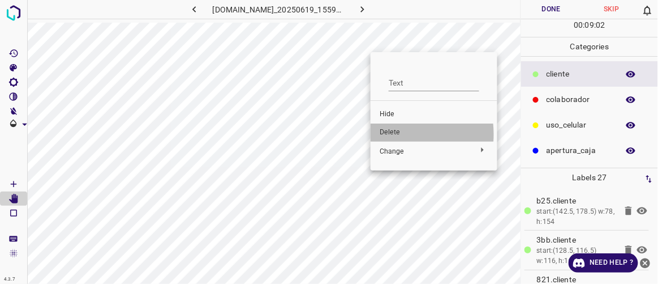
click at [388, 134] on span "Delete" at bounding box center [434, 132] width 109 height 10
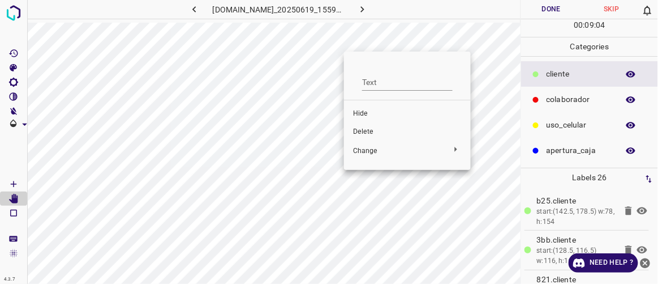
click at [366, 132] on span "Delete" at bounding box center [407, 132] width 109 height 10
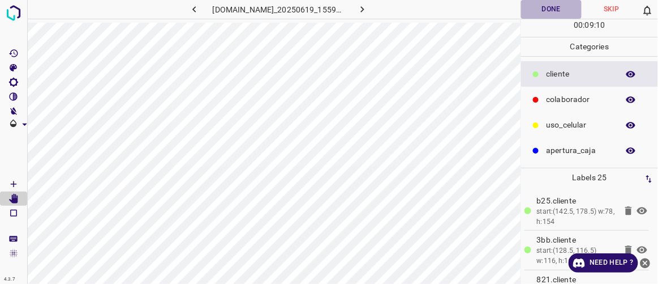
click at [554, 6] on button "Done" at bounding box center [551, 9] width 60 height 19
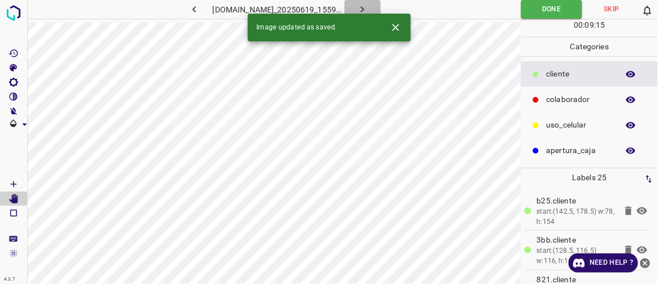
click at [368, 6] on icon "button" at bounding box center [363, 9] width 12 height 12
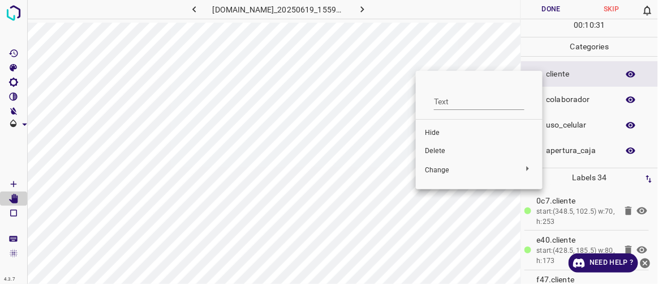
click at [146, 58] on div at bounding box center [329, 142] width 658 height 284
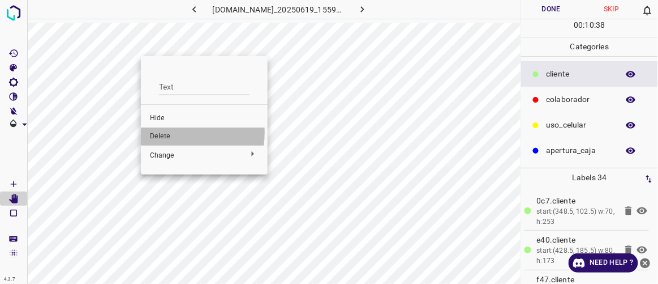
click at [169, 132] on span "Delete" at bounding box center [204, 136] width 109 height 10
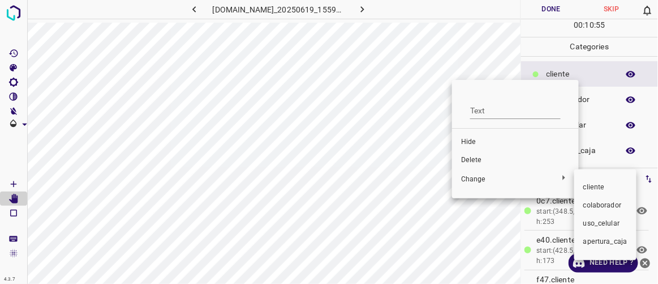
click at [481, 158] on div at bounding box center [329, 142] width 658 height 284
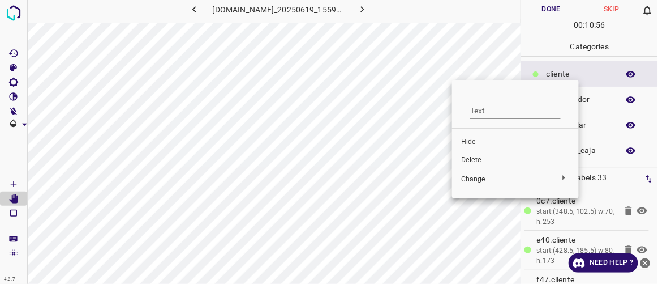
click at [480, 157] on span "Delete" at bounding box center [515, 160] width 109 height 10
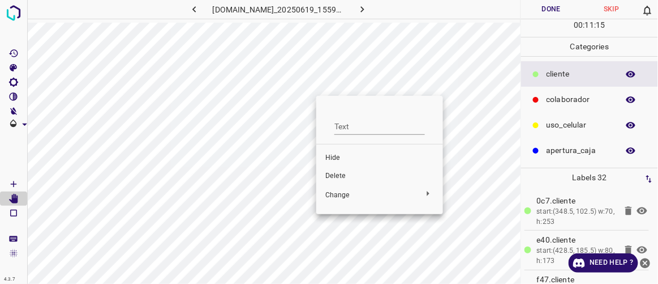
click at [344, 177] on span "Delete" at bounding box center [379, 176] width 109 height 10
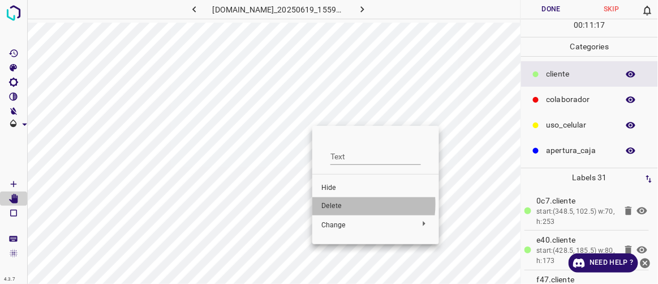
click at [336, 204] on span "Delete" at bounding box center [375, 206] width 109 height 10
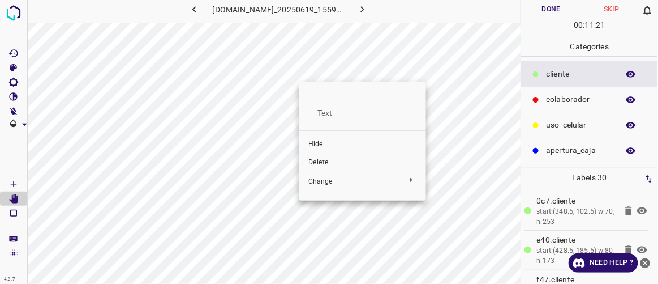
click at [321, 167] on li "Delete" at bounding box center [362, 162] width 127 height 18
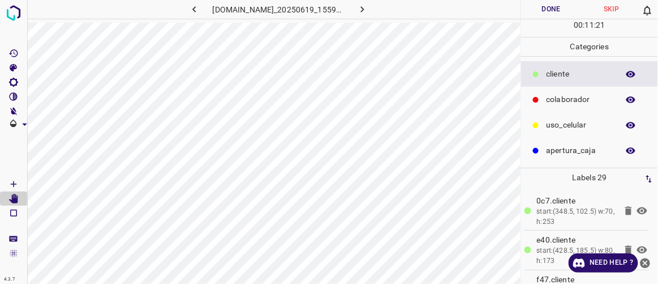
click at [323, 146] on ul "Text Hide Delete Change" at bounding box center [346, 115] width 95 height 61
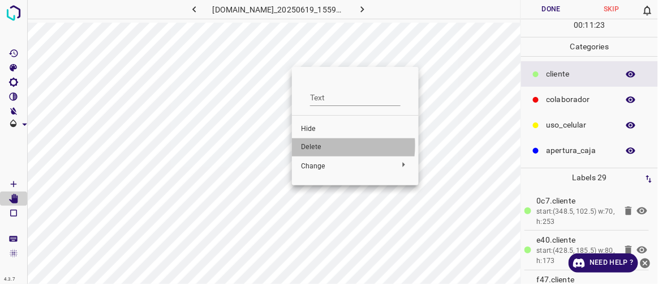
click at [309, 145] on span "Delete" at bounding box center [355, 147] width 109 height 10
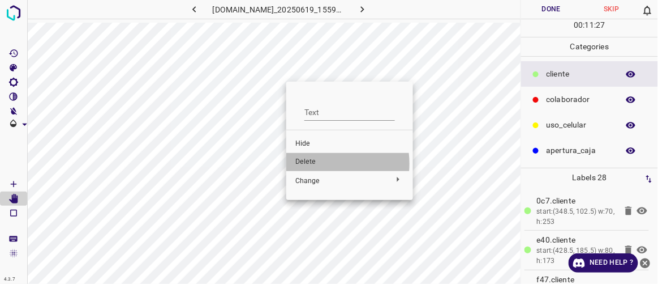
click at [312, 164] on span "Delete" at bounding box center [349, 162] width 109 height 10
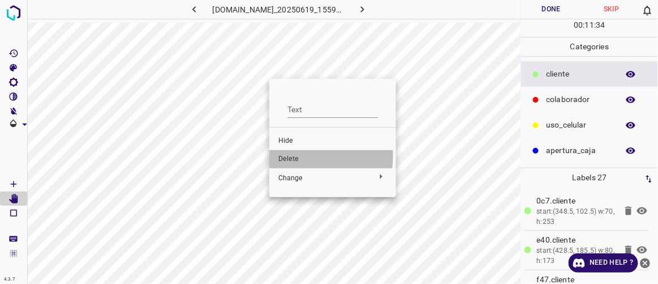
click at [294, 156] on span "Delete" at bounding box center [332, 159] width 109 height 10
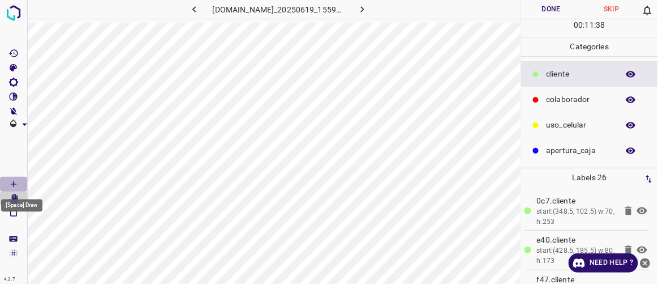
click at [19, 184] on Draw"] "[Space] Draw" at bounding box center [13, 184] width 27 height 15
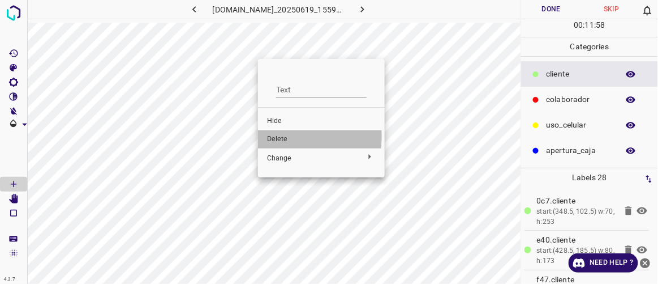
click at [282, 136] on span "Delete" at bounding box center [321, 139] width 109 height 10
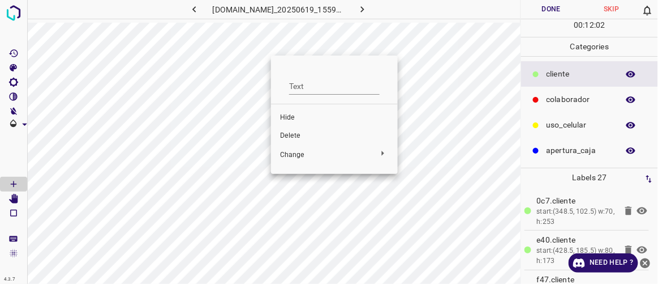
click at [296, 139] on span "Delete" at bounding box center [334, 136] width 109 height 10
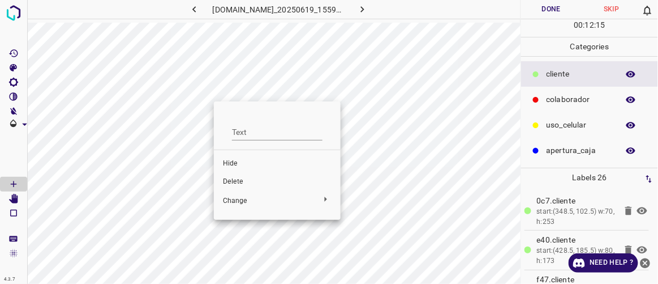
click at [230, 182] on span "Delete" at bounding box center [277, 182] width 109 height 10
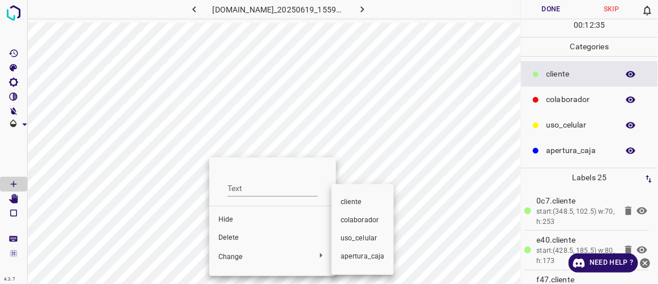
click at [229, 235] on div at bounding box center [329, 142] width 658 height 284
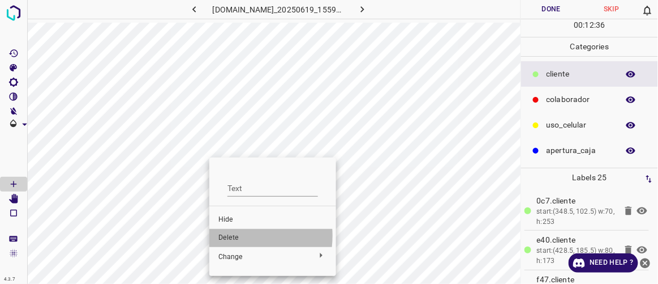
click at [229, 235] on span "Delete" at bounding box center [272, 238] width 109 height 10
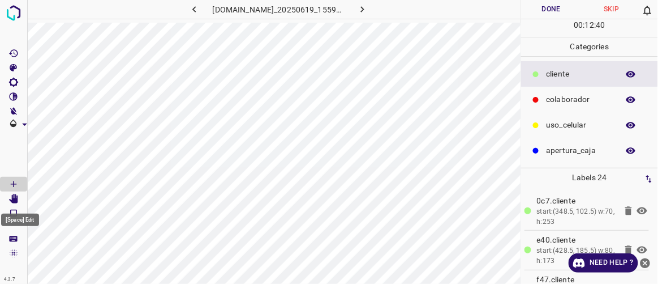
click at [15, 195] on icon "[Space] Edit" at bounding box center [13, 199] width 10 height 10
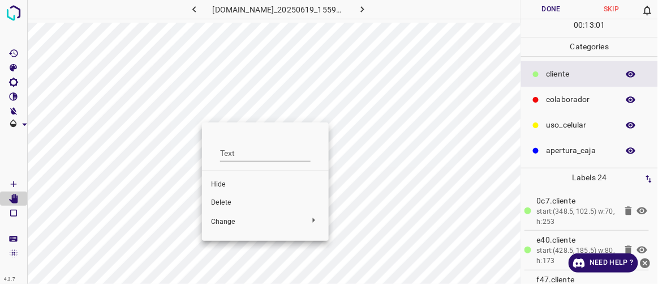
click at [225, 203] on span "Delete" at bounding box center [265, 203] width 109 height 10
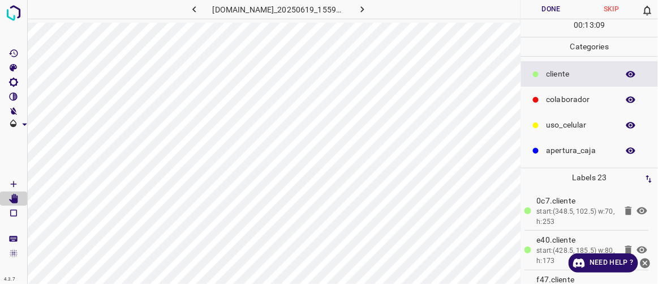
click at [554, 5] on button "Done" at bounding box center [551, 9] width 60 height 19
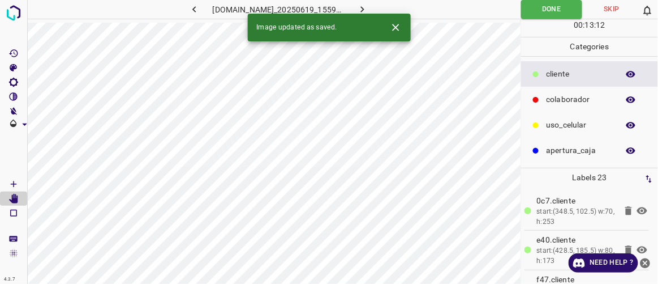
click at [368, 7] on icon "button" at bounding box center [363, 9] width 12 height 12
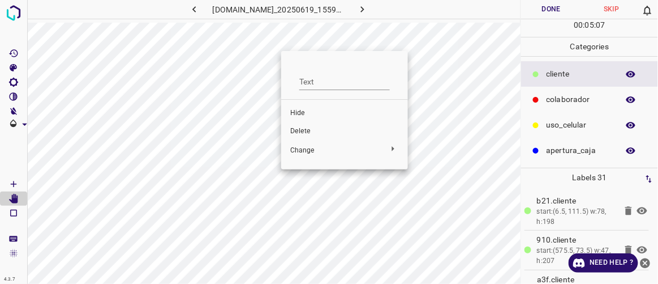
click at [294, 131] on span "Delete" at bounding box center [344, 131] width 109 height 10
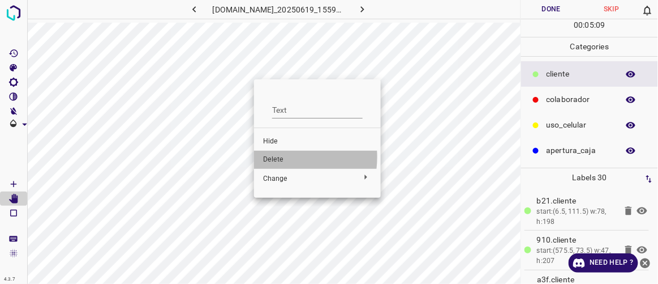
click at [272, 157] on span "Delete" at bounding box center [317, 159] width 109 height 10
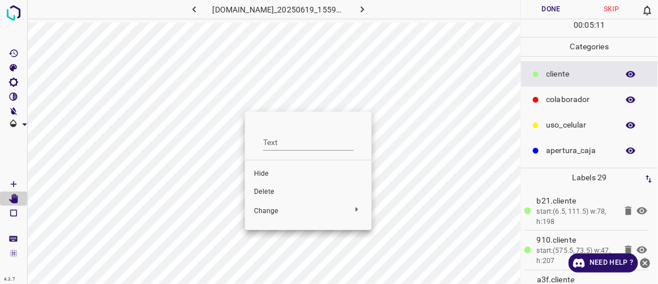
click at [262, 191] on span "Delete" at bounding box center [308, 192] width 109 height 10
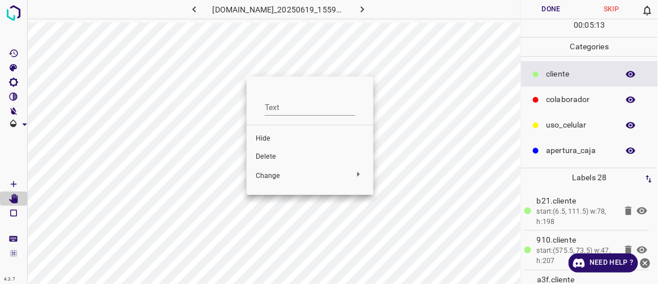
click at [259, 157] on span "Delete" at bounding box center [310, 157] width 109 height 10
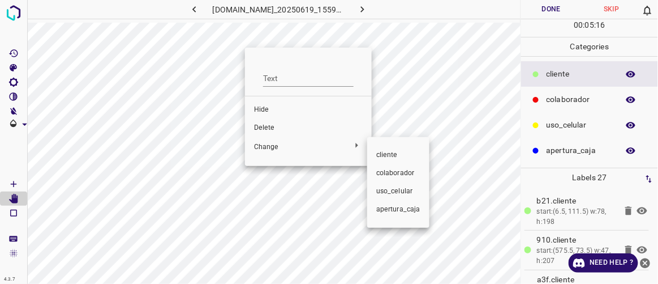
click at [264, 129] on div at bounding box center [329, 142] width 658 height 284
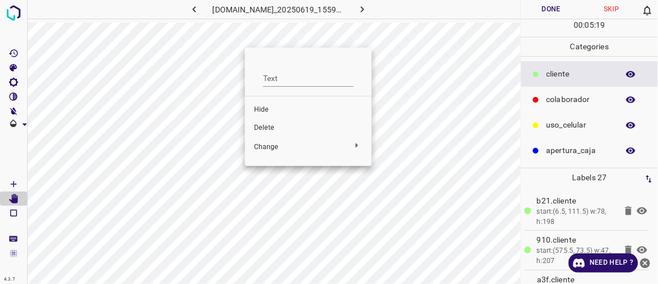
click at [264, 127] on span "Delete" at bounding box center [308, 128] width 109 height 10
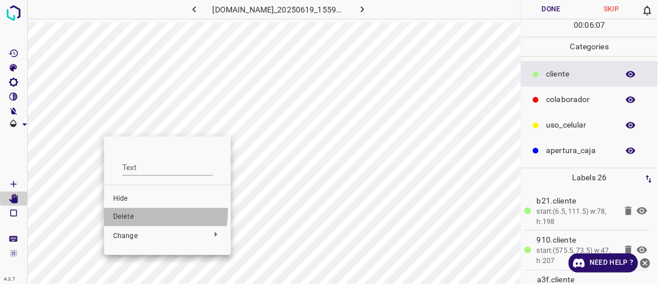
click at [126, 212] on span "Delete" at bounding box center [167, 217] width 109 height 10
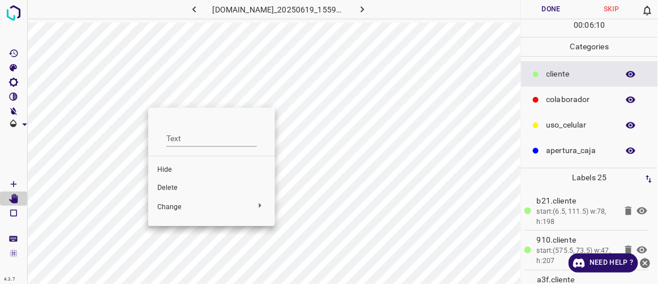
click at [191, 88] on div at bounding box center [329, 142] width 658 height 284
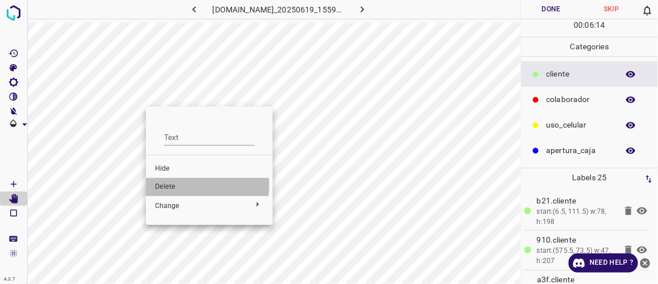
click at [171, 184] on span "Delete" at bounding box center [209, 187] width 109 height 10
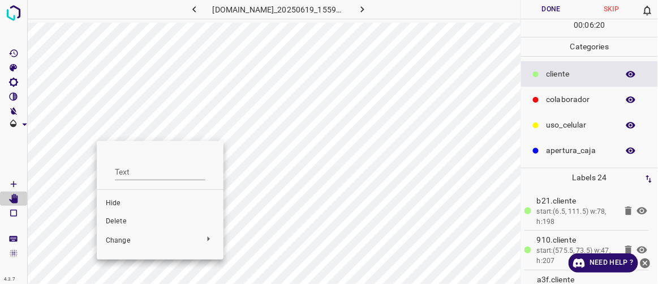
click at [118, 218] on span "Delete" at bounding box center [160, 221] width 109 height 10
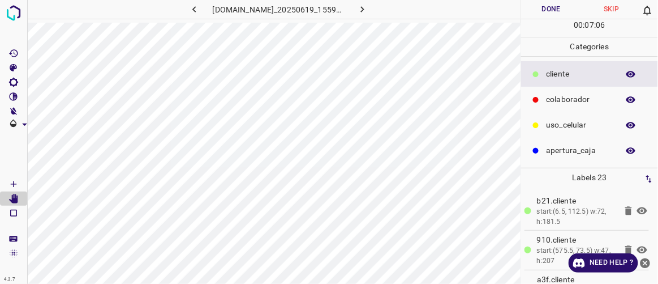
click at [558, 12] on button "Done" at bounding box center [551, 9] width 60 height 19
click at [368, 9] on icon "button" at bounding box center [363, 9] width 12 height 12
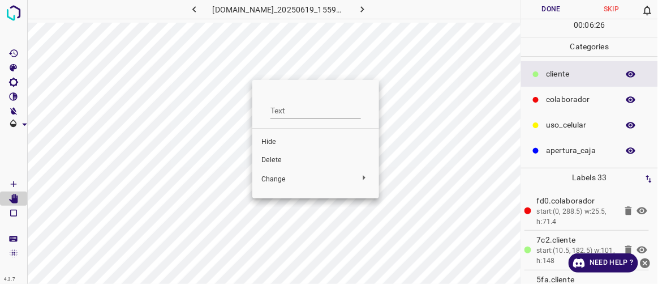
click at [280, 158] on span "Delete" at bounding box center [315, 160] width 109 height 10
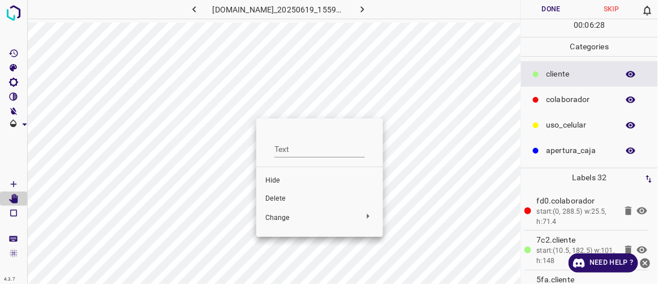
click at [280, 195] on span "Delete" at bounding box center [319, 199] width 109 height 10
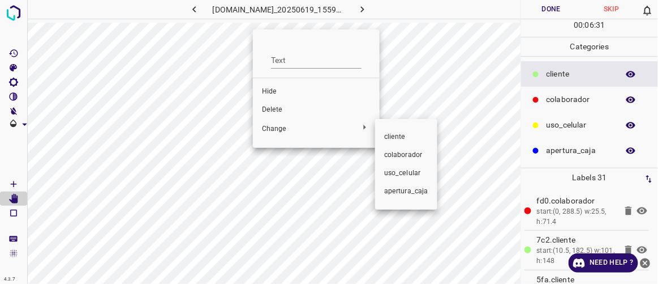
click at [270, 107] on div at bounding box center [329, 142] width 658 height 284
click at [281, 113] on div at bounding box center [329, 142] width 658 height 284
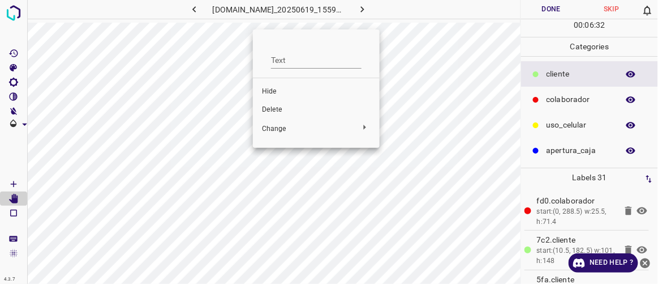
click at [281, 111] on span "Delete" at bounding box center [316, 110] width 109 height 10
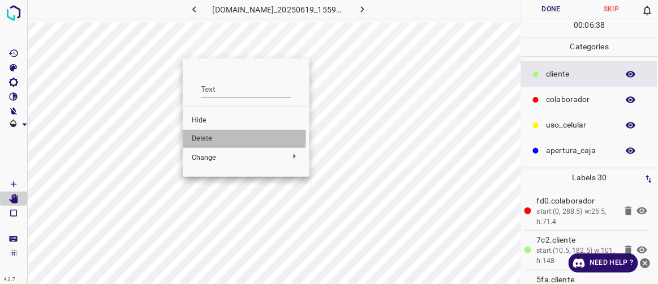
click at [207, 136] on span "Delete" at bounding box center [246, 139] width 109 height 10
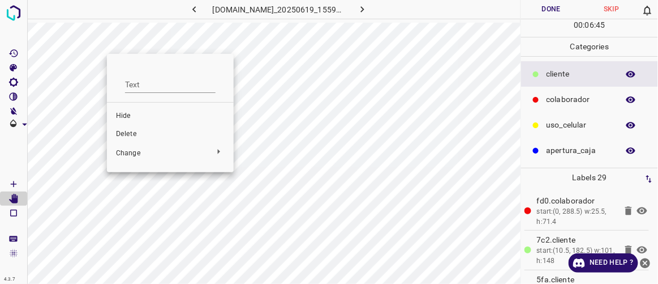
click at [125, 130] on span "Delete" at bounding box center [170, 134] width 109 height 10
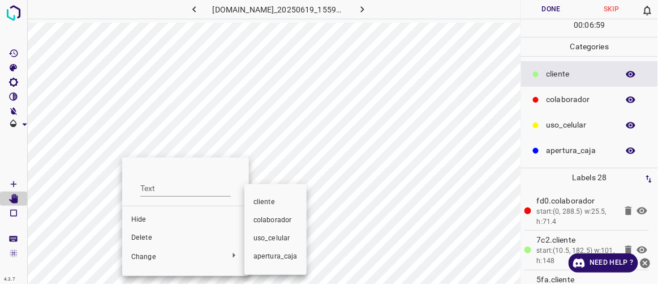
click at [145, 235] on div at bounding box center [329, 142] width 658 height 284
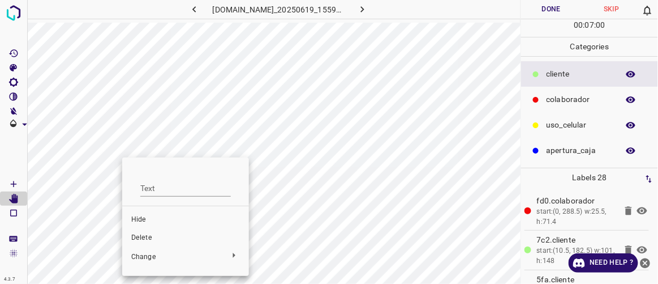
click at [146, 236] on span "Delete" at bounding box center [185, 238] width 109 height 10
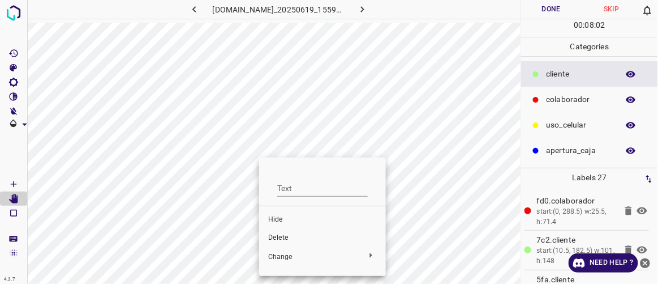
click at [291, 239] on span "Delete" at bounding box center [322, 238] width 109 height 10
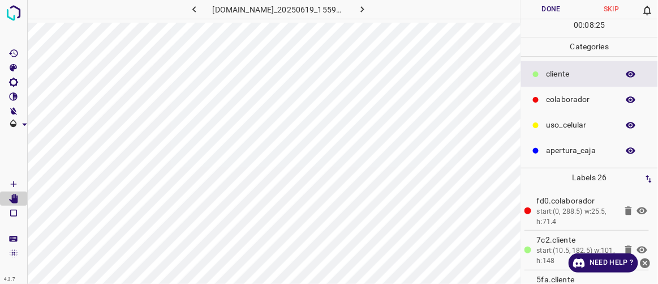
click at [549, 8] on button "Done" at bounding box center [551, 9] width 60 height 19
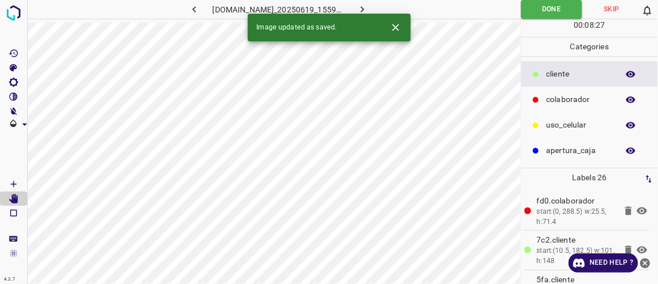
click at [368, 8] on icon "button" at bounding box center [363, 9] width 12 height 12
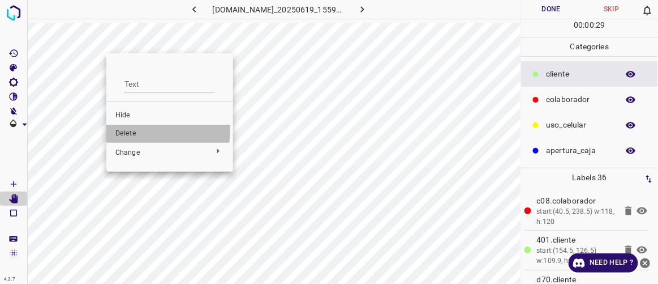
click at [125, 129] on span "Delete" at bounding box center [169, 133] width 109 height 10
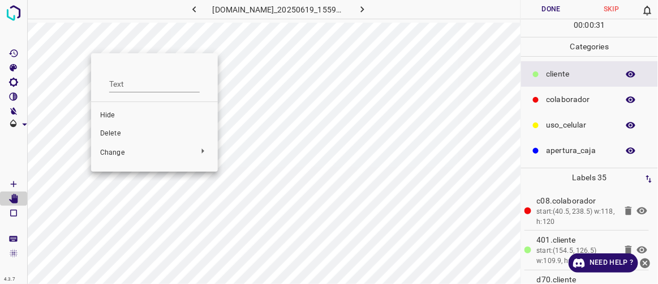
click at [114, 128] on span "Delete" at bounding box center [154, 133] width 109 height 10
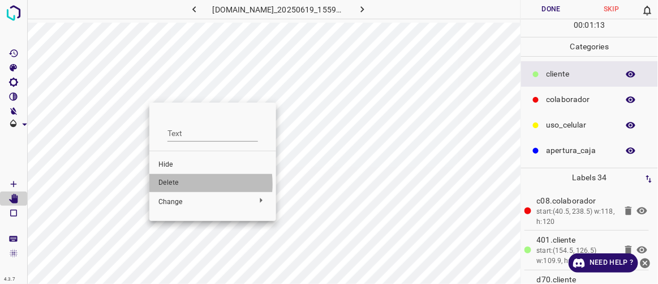
click at [177, 184] on span "Delete" at bounding box center [212, 183] width 109 height 10
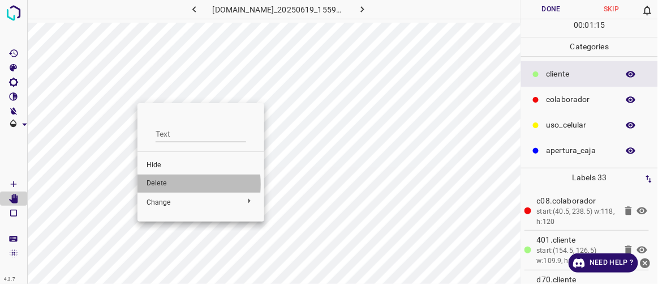
click at [160, 184] on span "Delete" at bounding box center [201, 183] width 109 height 10
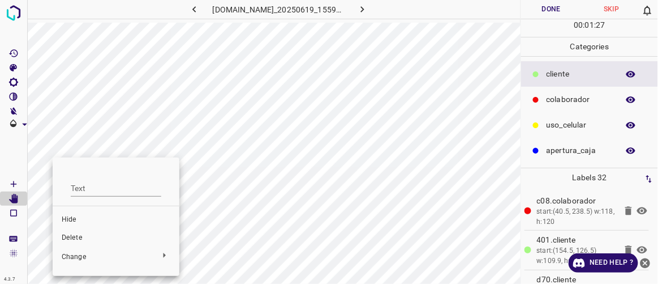
click at [69, 230] on li "Delete" at bounding box center [116, 238] width 127 height 18
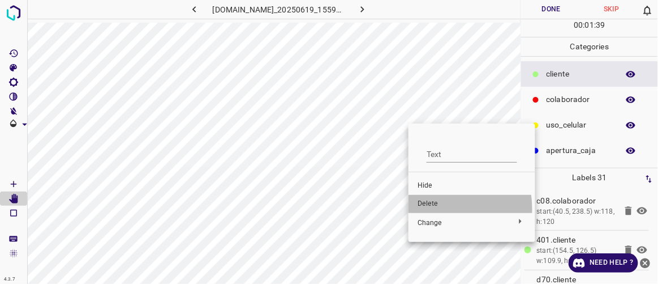
click at [426, 209] on li "Delete" at bounding box center [472, 204] width 127 height 18
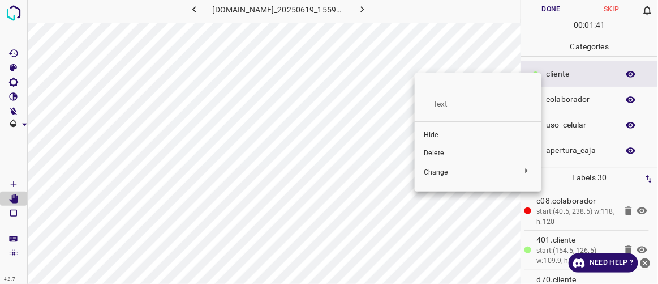
click at [423, 151] on li "Delete" at bounding box center [478, 153] width 127 height 18
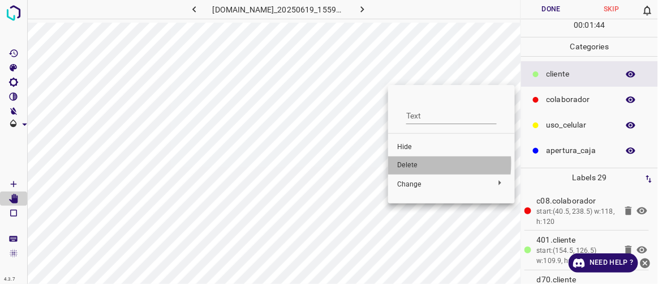
click at [404, 163] on span "Delete" at bounding box center [451, 165] width 109 height 10
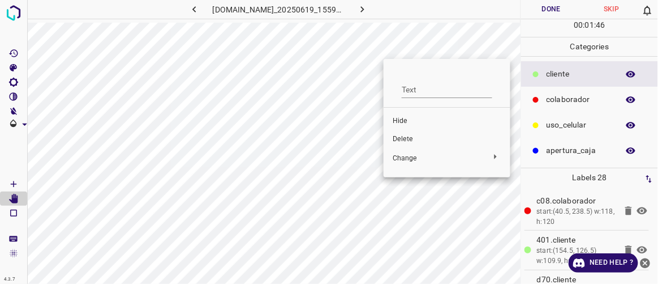
click at [407, 138] on span "Delete" at bounding box center [447, 139] width 109 height 10
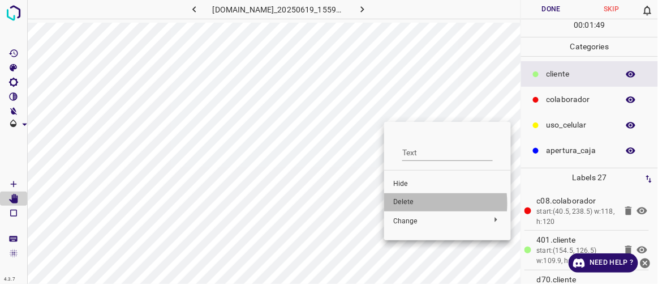
click at [410, 203] on span "Delete" at bounding box center [447, 202] width 109 height 10
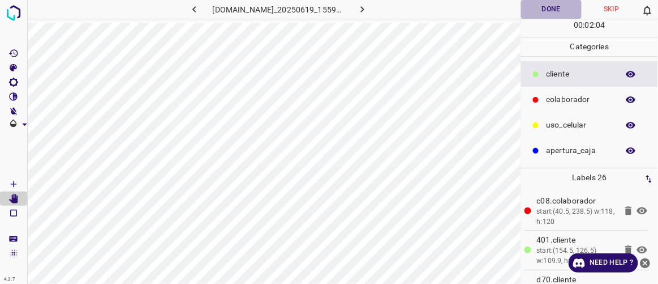
click at [559, 14] on button "Done" at bounding box center [551, 9] width 60 height 19
click at [381, 11] on button "button" at bounding box center [363, 9] width 36 height 19
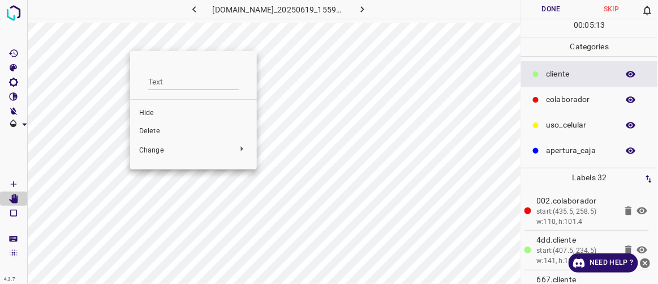
click at [158, 129] on span "Delete" at bounding box center [193, 131] width 109 height 10
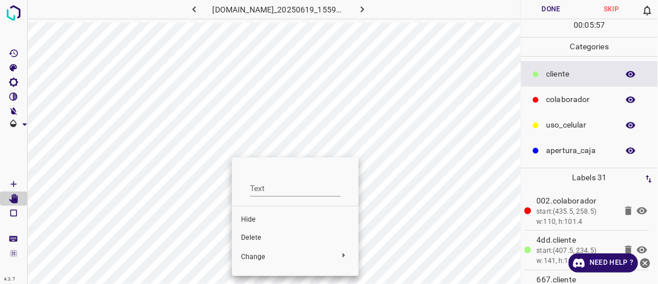
click at [252, 234] on span "Delete" at bounding box center [295, 238] width 109 height 10
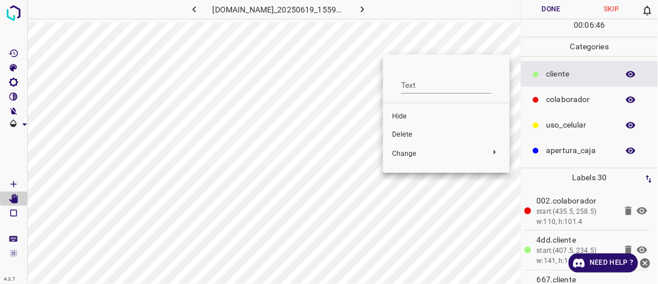
click at [406, 134] on span "Delete" at bounding box center [446, 135] width 109 height 10
click at [439, 45] on div at bounding box center [329, 142] width 658 height 284
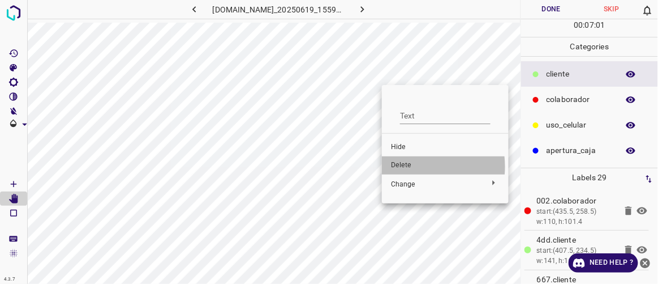
click at [408, 166] on span "Delete" at bounding box center [445, 165] width 109 height 10
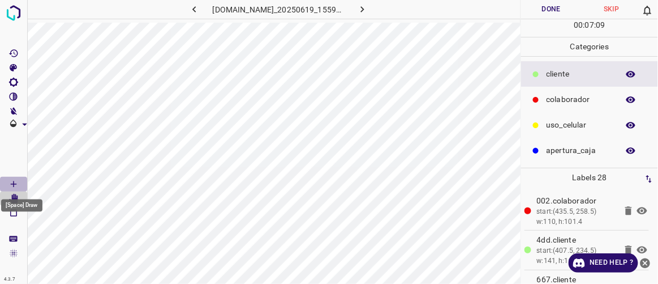
click at [15, 184] on icon "[Space] Draw" at bounding box center [13, 184] width 10 height 10
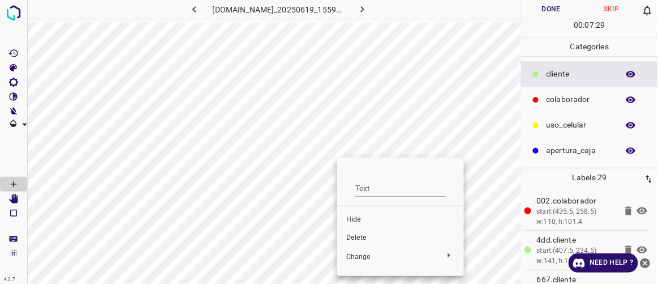
click at [355, 241] on span "Delete" at bounding box center [400, 238] width 109 height 10
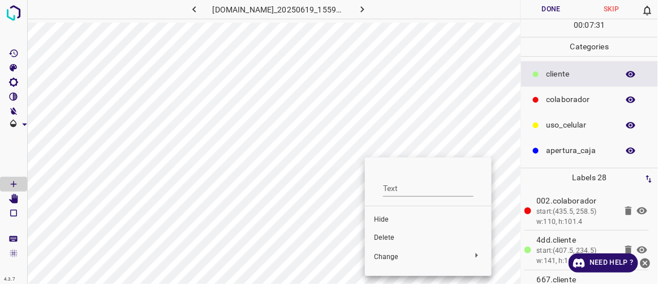
click at [377, 234] on span "Delete" at bounding box center [428, 238] width 109 height 10
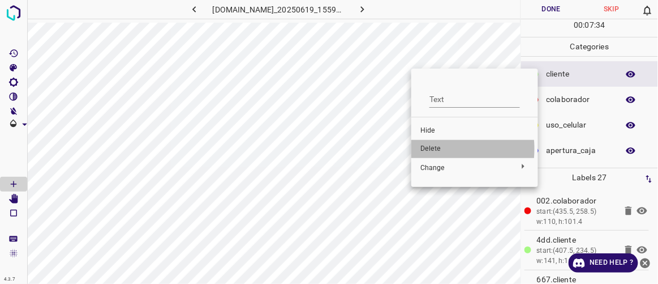
click at [427, 149] on span "Delete" at bounding box center [474, 149] width 109 height 10
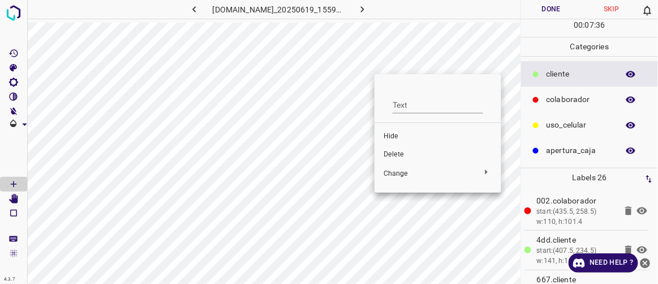
click at [400, 154] on span "Delete" at bounding box center [438, 154] width 109 height 10
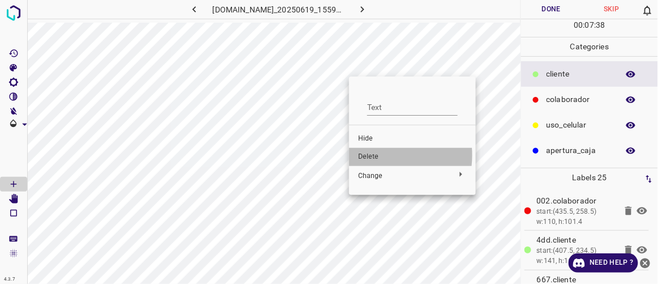
click at [376, 155] on span "Delete" at bounding box center [412, 157] width 109 height 10
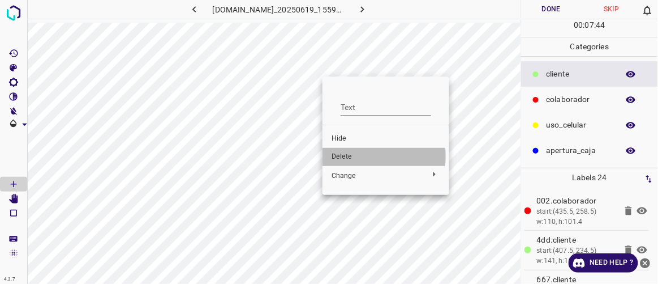
click at [336, 156] on span "Delete" at bounding box center [386, 157] width 109 height 10
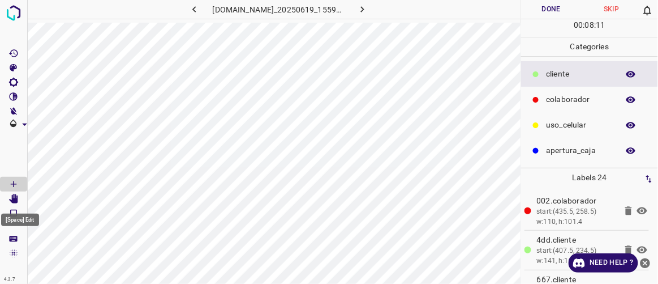
click at [17, 199] on icon "[Space] Edit" at bounding box center [13, 199] width 9 height 10
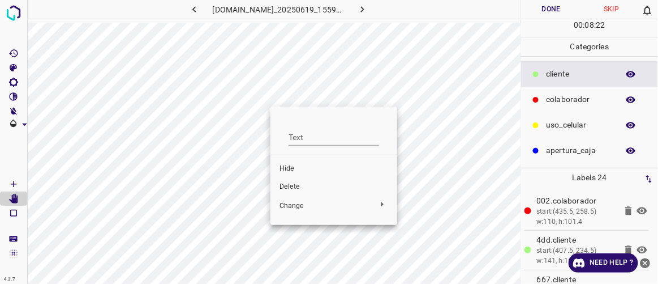
drag, startPoint x: 256, startPoint y: 101, endPoint x: 256, endPoint y: 111, distance: 10.2
click at [256, 111] on div at bounding box center [329, 142] width 658 height 284
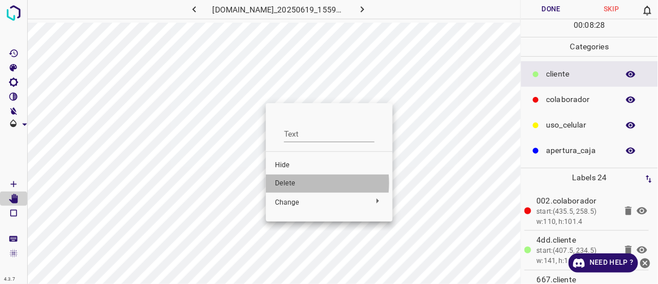
click at [288, 183] on span "Delete" at bounding box center [329, 183] width 109 height 10
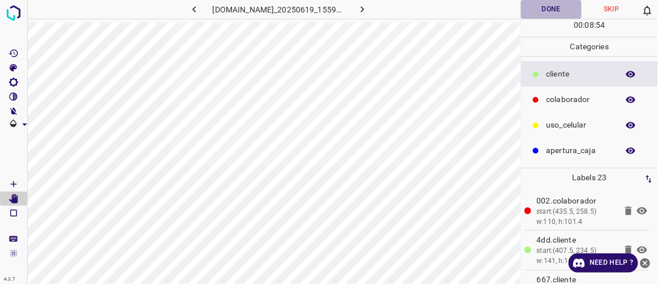
click at [538, 9] on button "Done" at bounding box center [551, 9] width 60 height 19
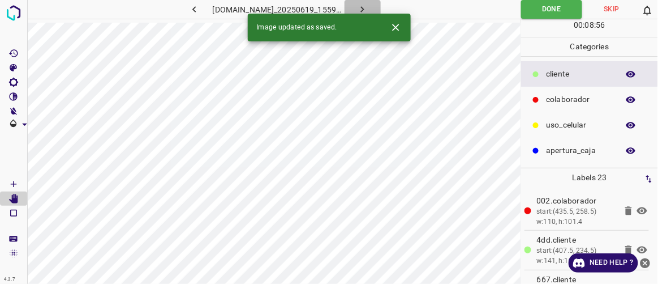
click at [368, 11] on icon "button" at bounding box center [363, 9] width 12 height 12
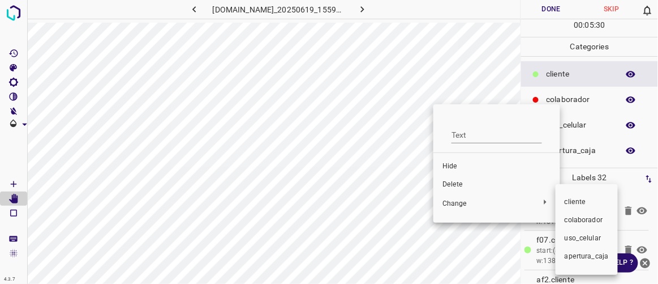
click at [447, 182] on div at bounding box center [329, 142] width 658 height 284
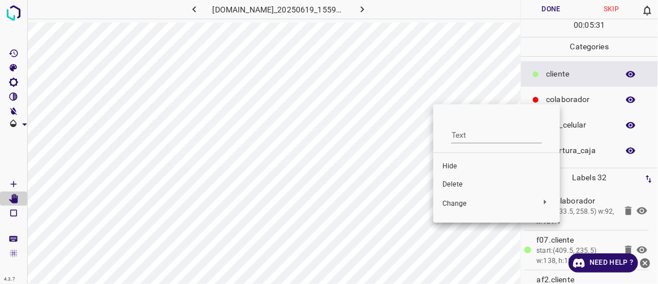
click at [452, 183] on span "Delete" at bounding box center [497, 184] width 109 height 10
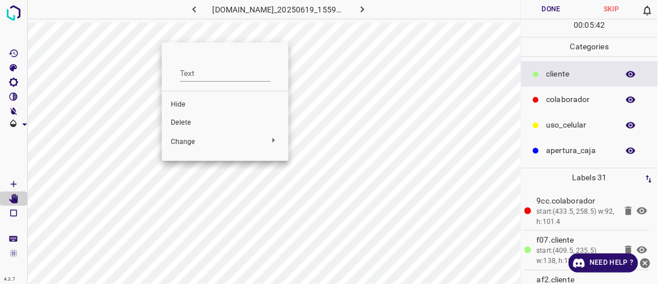
click at [194, 121] on span "Delete" at bounding box center [225, 123] width 109 height 10
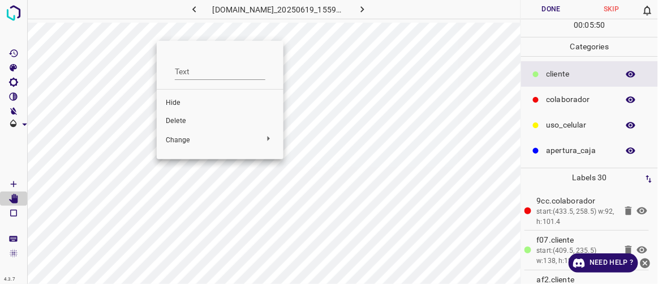
click at [176, 122] on span "Delete" at bounding box center [220, 121] width 109 height 10
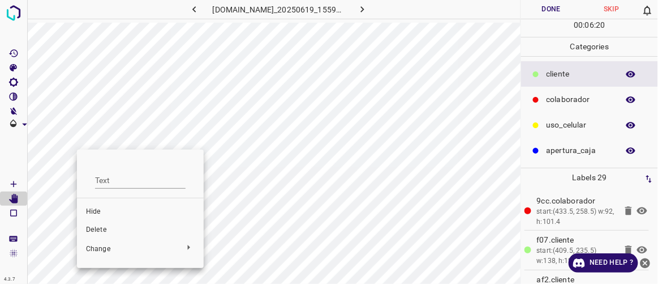
click at [95, 227] on span "Delete" at bounding box center [140, 230] width 109 height 10
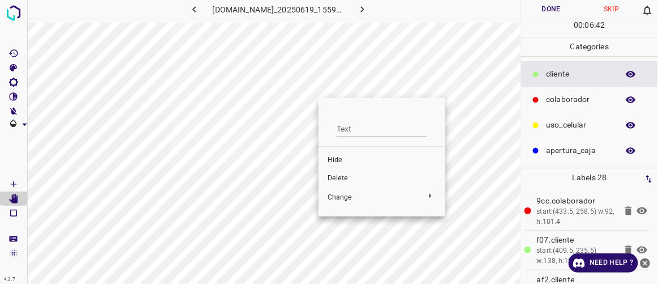
click at [335, 177] on span "Delete" at bounding box center [382, 178] width 109 height 10
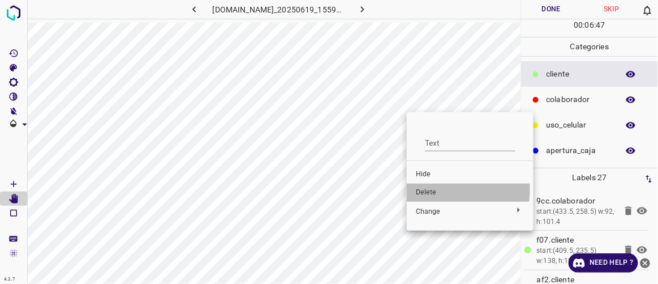
click at [427, 190] on span "Delete" at bounding box center [470, 192] width 109 height 10
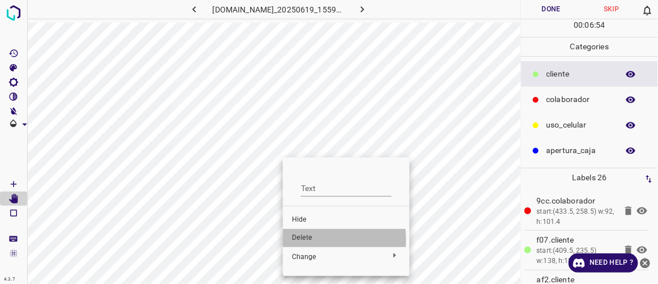
click at [302, 239] on span "Delete" at bounding box center [346, 238] width 109 height 10
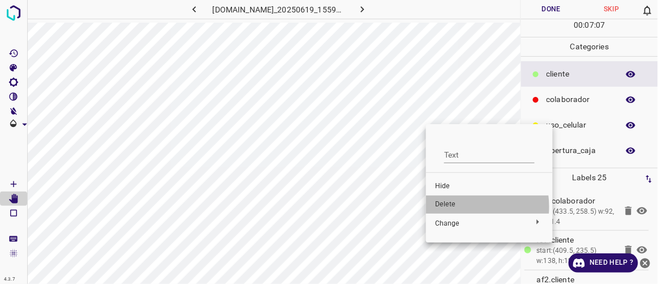
click at [452, 207] on span "Delete" at bounding box center [489, 204] width 109 height 10
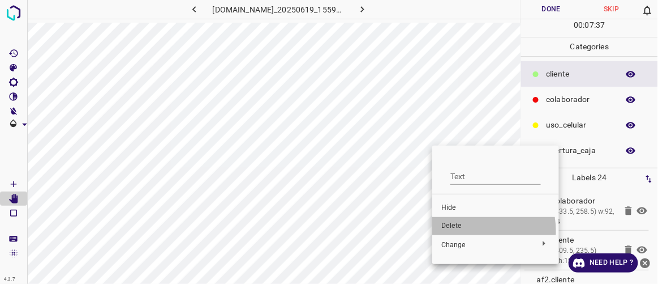
click at [460, 231] on li "Delete" at bounding box center [495, 226] width 127 height 18
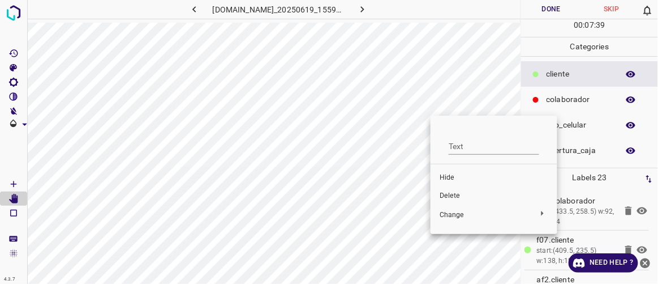
click at [454, 197] on span "Delete" at bounding box center [494, 196] width 109 height 10
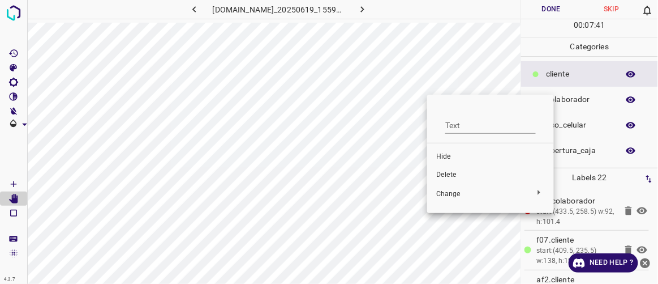
click at [437, 174] on span "Delete" at bounding box center [490, 175] width 109 height 10
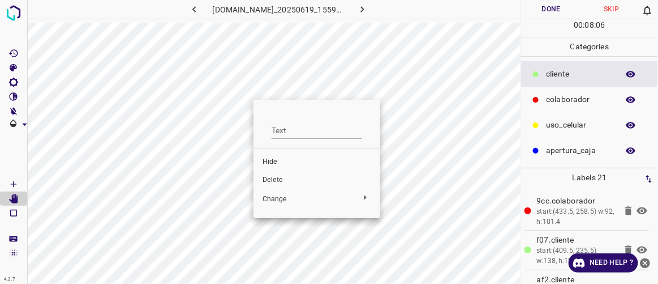
click at [219, 145] on div at bounding box center [329, 142] width 658 height 284
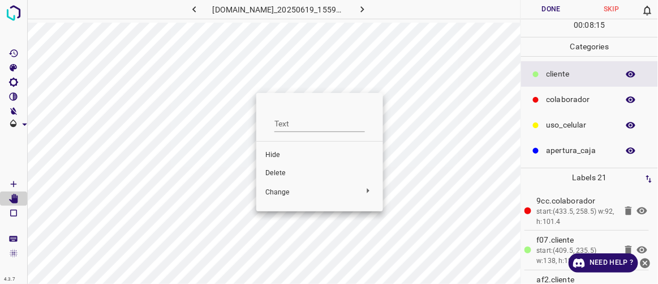
click at [254, 92] on div at bounding box center [329, 142] width 658 height 284
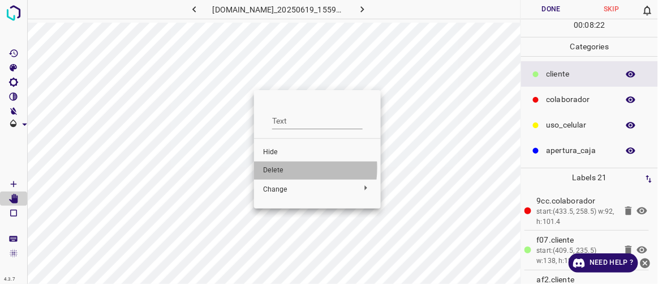
click at [271, 168] on span "Delete" at bounding box center [317, 170] width 109 height 10
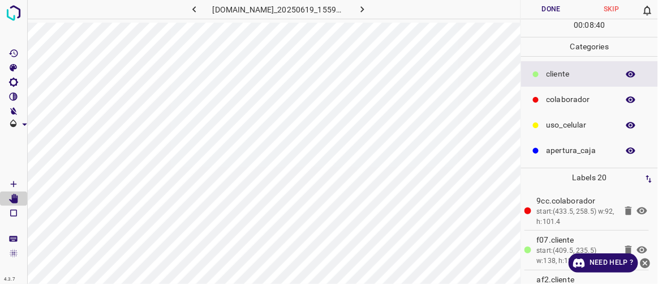
click at [551, 2] on button "Done" at bounding box center [551, 9] width 60 height 19
click at [544, 13] on button "Done" at bounding box center [551, 9] width 60 height 19
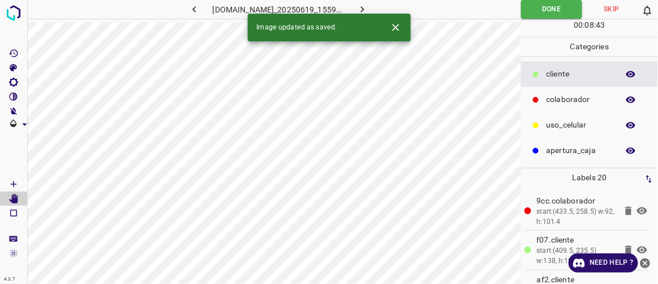
click at [368, 8] on icon "button" at bounding box center [363, 9] width 12 height 12
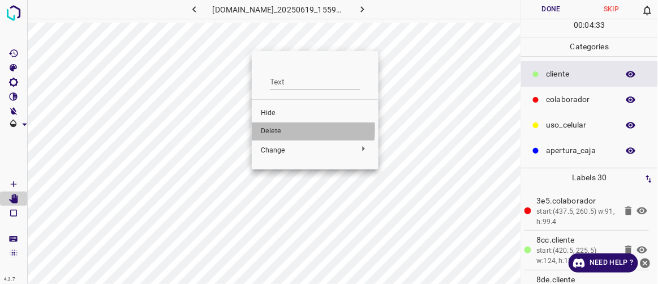
click at [272, 129] on span "Delete" at bounding box center [315, 131] width 109 height 10
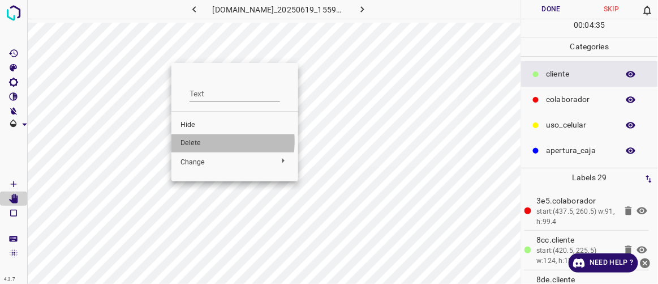
click at [190, 141] on span "Delete" at bounding box center [235, 143] width 109 height 10
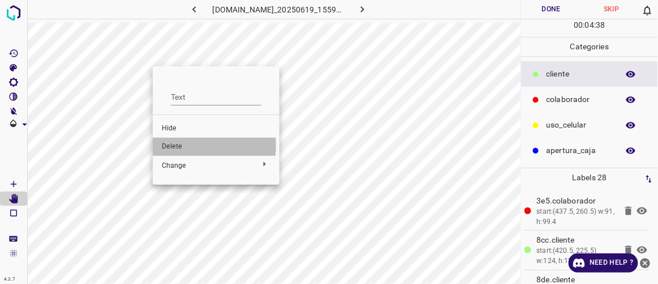
click at [173, 145] on span "Delete" at bounding box center [216, 146] width 109 height 10
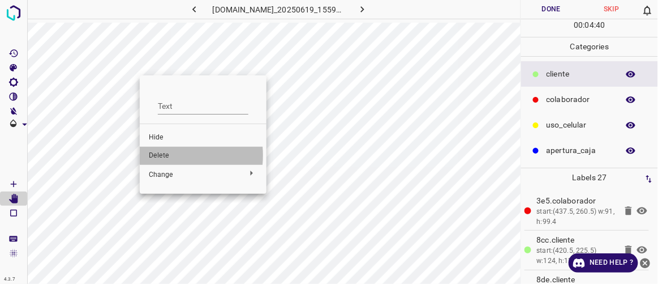
click at [160, 155] on span "Delete" at bounding box center [203, 156] width 109 height 10
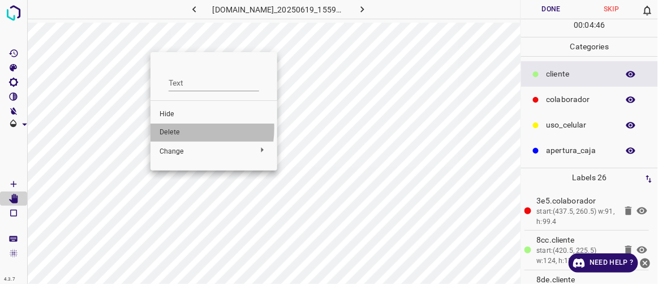
click at [173, 128] on span "Delete" at bounding box center [214, 132] width 109 height 10
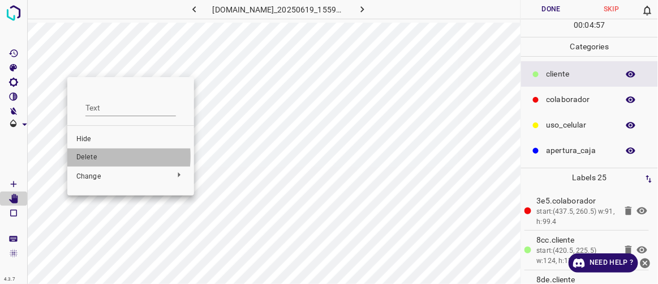
click at [88, 156] on span "Delete" at bounding box center [130, 157] width 109 height 10
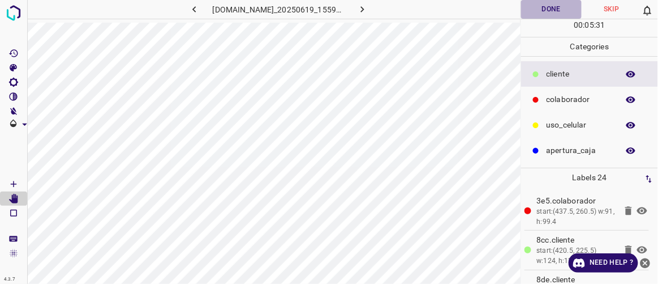
click at [552, 9] on button "Done" at bounding box center [551, 9] width 60 height 19
click at [381, 13] on div "4.3.7 [DOMAIN_NAME]_20250619_155904_000005640.jpg Done Skip 0 00 : 05 : 32 Cate…" at bounding box center [329, 142] width 658 height 284
click at [368, 9] on icon "button" at bounding box center [363, 9] width 12 height 12
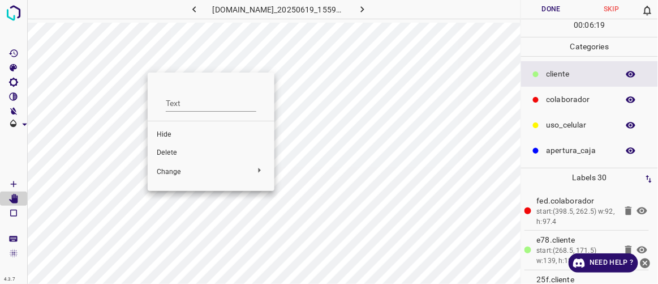
click at [168, 153] on span "Delete" at bounding box center [211, 153] width 109 height 10
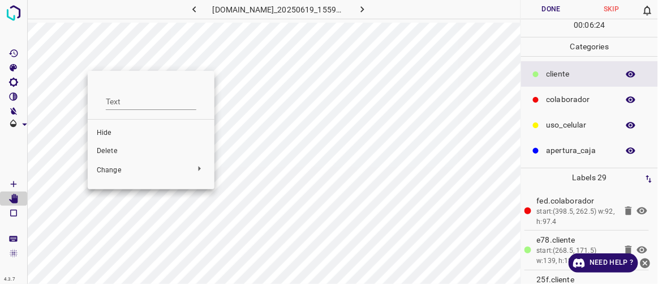
click at [111, 145] on li "Delete" at bounding box center [151, 151] width 127 height 18
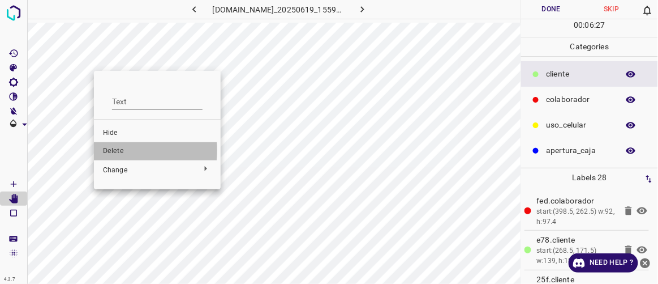
click at [119, 150] on span "Delete" at bounding box center [157, 151] width 109 height 10
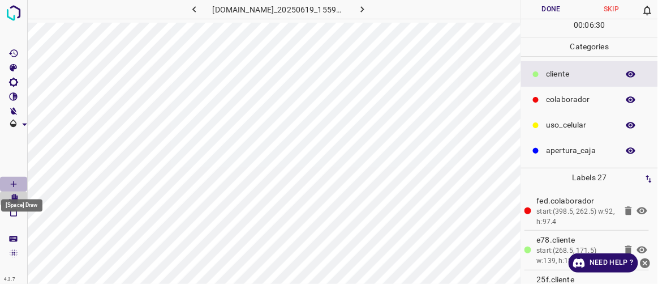
click at [17, 184] on icon "[Space] Draw" at bounding box center [13, 184] width 10 height 10
click at [12, 200] on icon "[Space] Edit" at bounding box center [13, 199] width 9 height 10
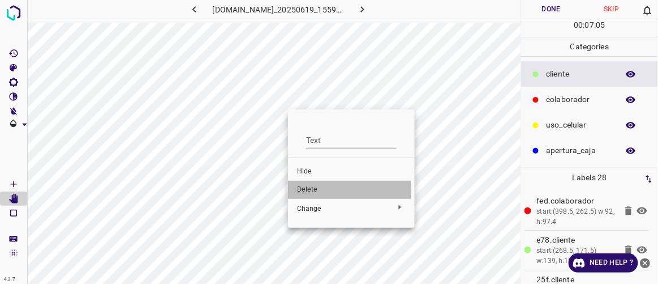
click at [311, 190] on span "Delete" at bounding box center [351, 189] width 109 height 10
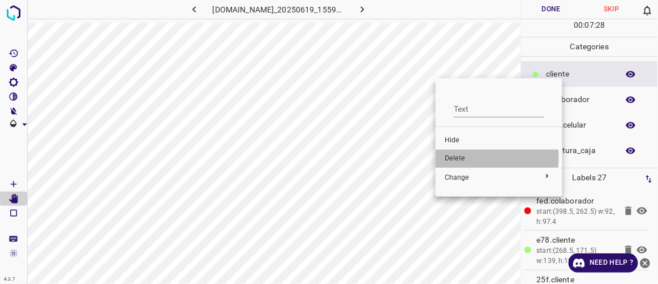
click at [465, 157] on span "Delete" at bounding box center [499, 158] width 109 height 10
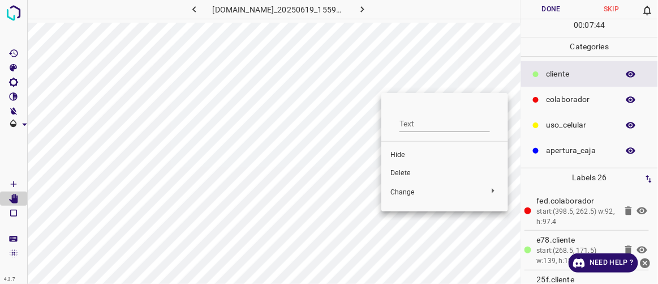
click at [409, 177] on span "Delete" at bounding box center [444, 173] width 109 height 10
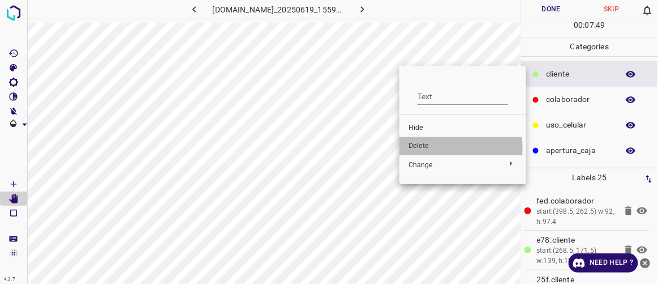
click at [420, 147] on span "Delete" at bounding box center [463, 146] width 109 height 10
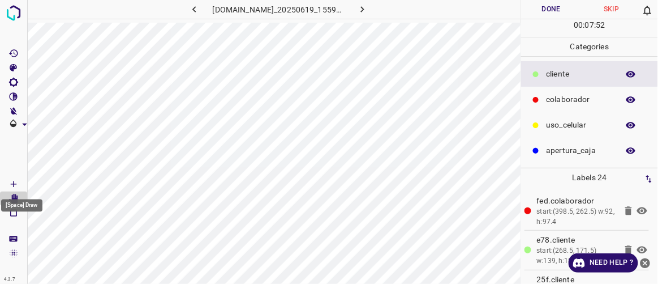
click at [11, 181] on icon "[Space] Draw" at bounding box center [13, 184] width 10 height 10
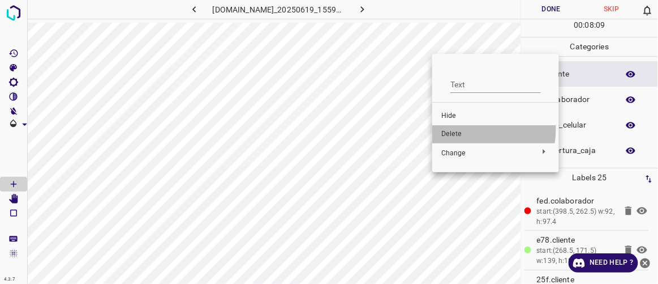
click at [448, 128] on li "Delete" at bounding box center [495, 134] width 127 height 18
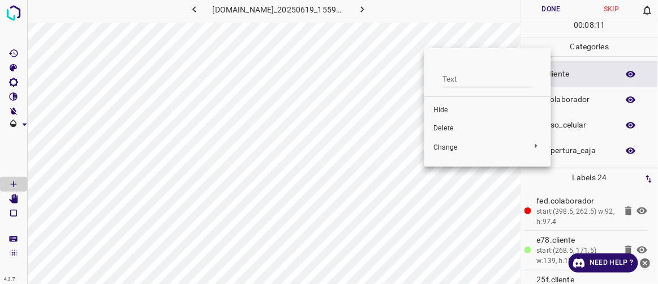
click at [445, 130] on span "Delete" at bounding box center [487, 128] width 109 height 10
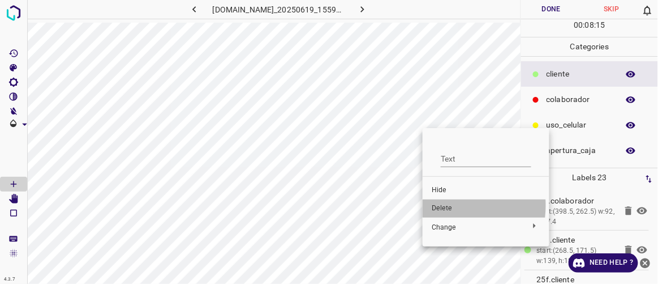
click at [443, 205] on span "Delete" at bounding box center [486, 208] width 109 height 10
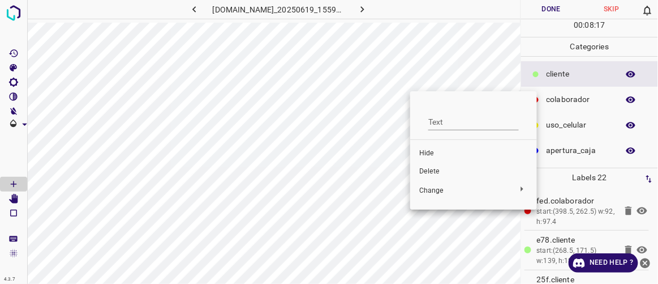
click at [433, 169] on span "Delete" at bounding box center [473, 171] width 109 height 10
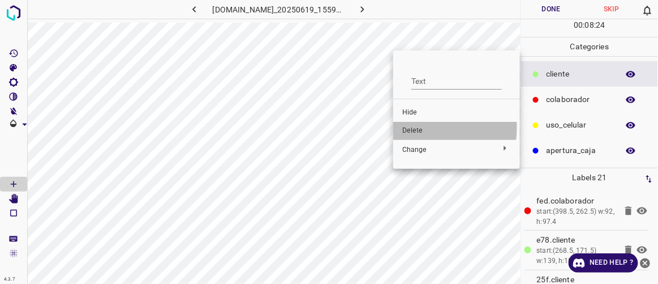
click at [417, 127] on span "Delete" at bounding box center [456, 131] width 109 height 10
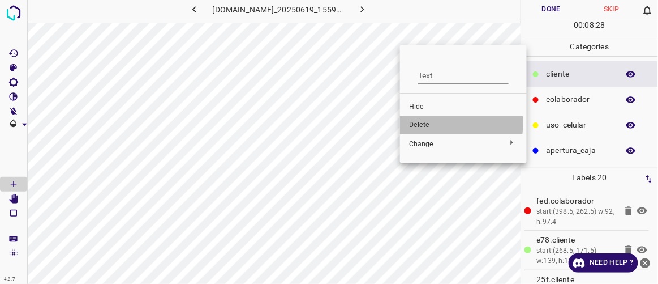
click at [426, 123] on span "Delete" at bounding box center [463, 125] width 109 height 10
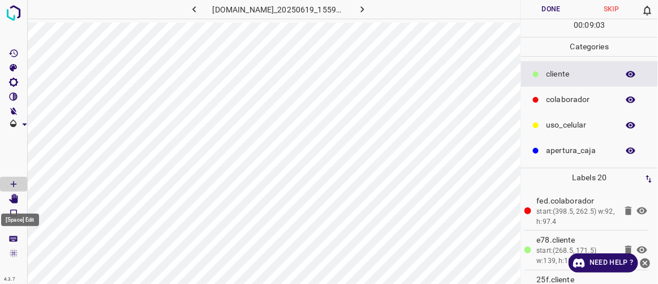
click at [11, 194] on icon "[Space] Edit" at bounding box center [13, 199] width 10 height 10
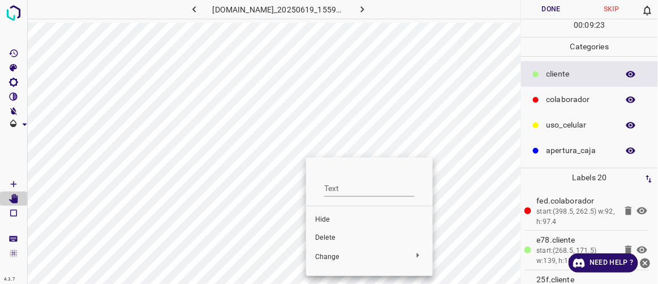
click at [414, 110] on div at bounding box center [329, 142] width 658 height 284
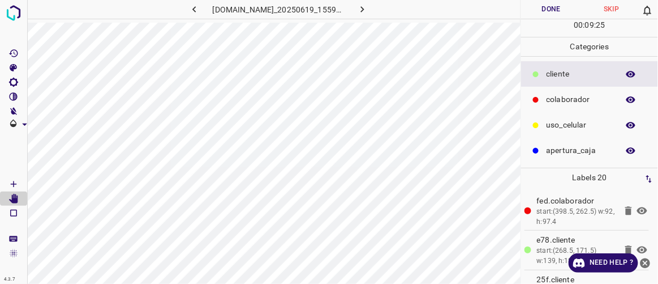
click at [566, 7] on button "Done" at bounding box center [551, 9] width 60 height 19
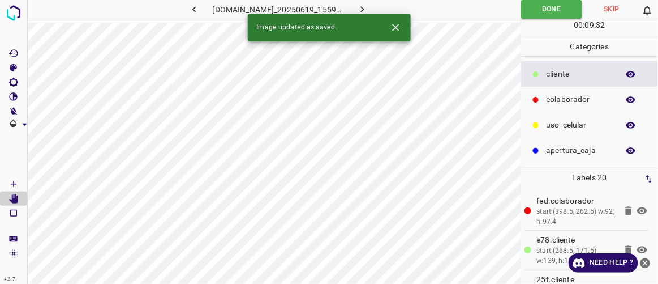
click at [368, 6] on icon "button" at bounding box center [363, 9] width 12 height 12
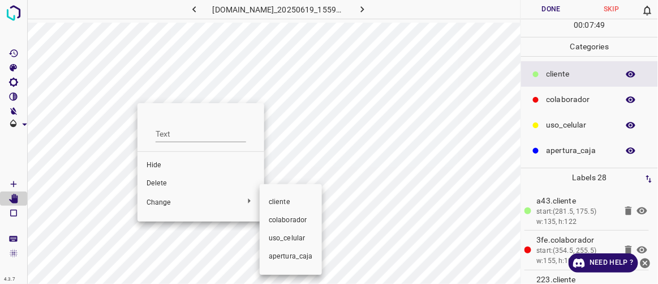
click at [360, 204] on div at bounding box center [329, 142] width 658 height 284
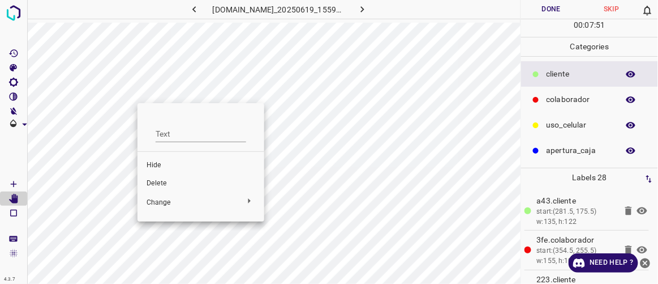
click at [196, 241] on div at bounding box center [329, 142] width 658 height 284
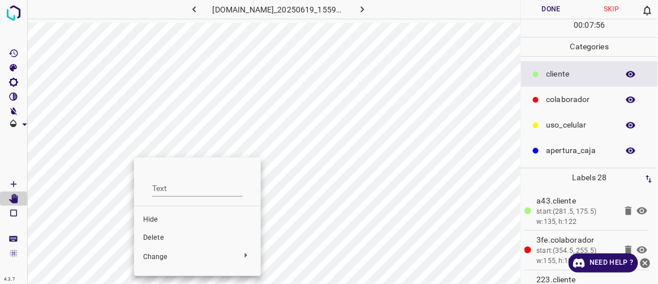
click at [162, 238] on span "Delete" at bounding box center [197, 238] width 109 height 10
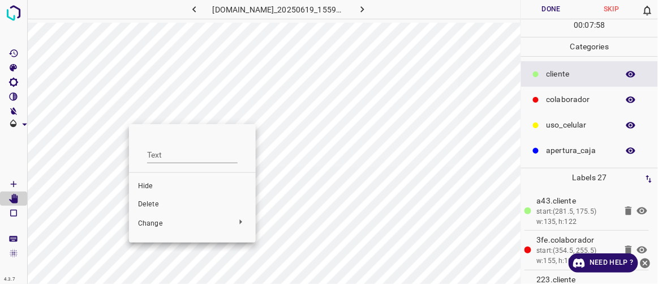
click at [156, 207] on span "Delete" at bounding box center [192, 204] width 109 height 10
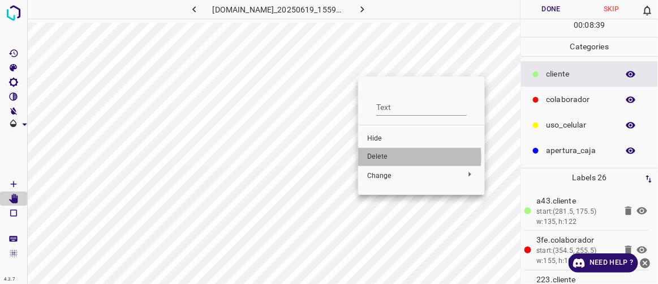
click at [379, 157] on span "Delete" at bounding box center [421, 157] width 109 height 10
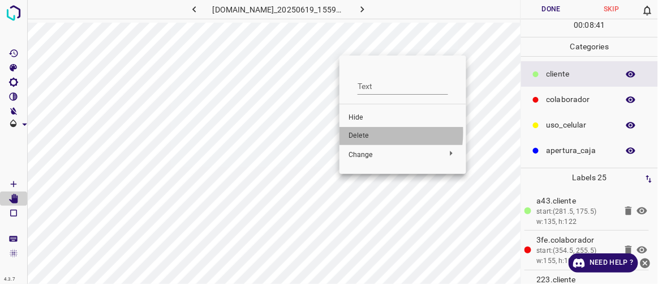
click at [355, 132] on span "Delete" at bounding box center [403, 136] width 109 height 10
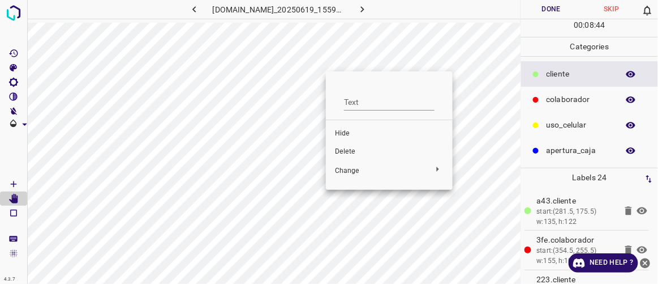
click at [358, 150] on span "Delete" at bounding box center [389, 152] width 109 height 10
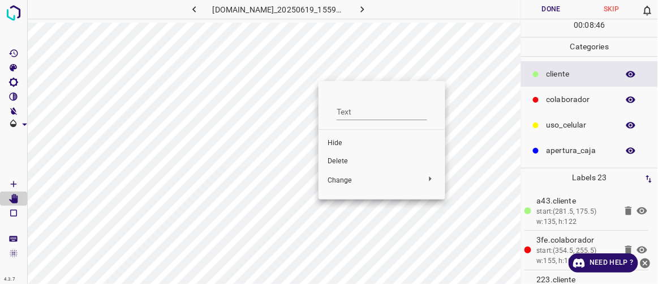
click at [336, 160] on span "Delete" at bounding box center [382, 161] width 109 height 10
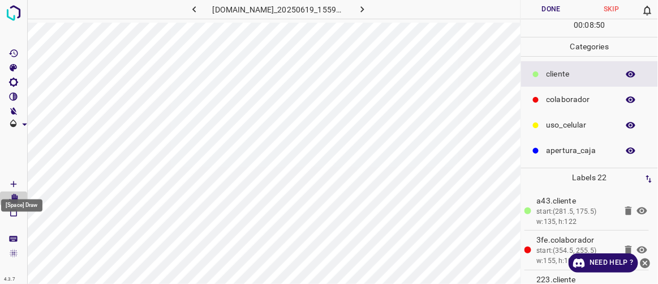
click at [12, 181] on icon "[Space] Draw" at bounding box center [13, 184] width 10 height 10
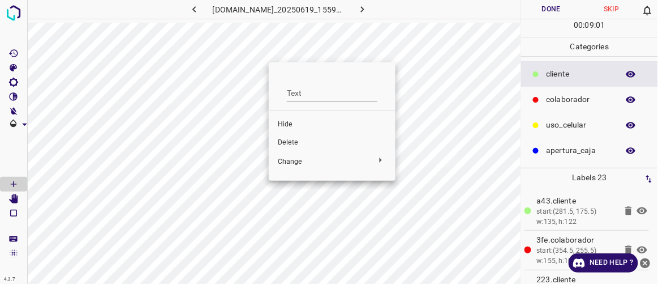
click at [280, 134] on li "Delete" at bounding box center [332, 143] width 127 height 18
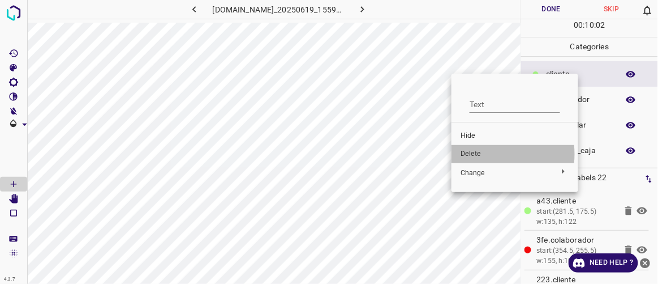
click at [483, 154] on span "Delete" at bounding box center [515, 154] width 109 height 10
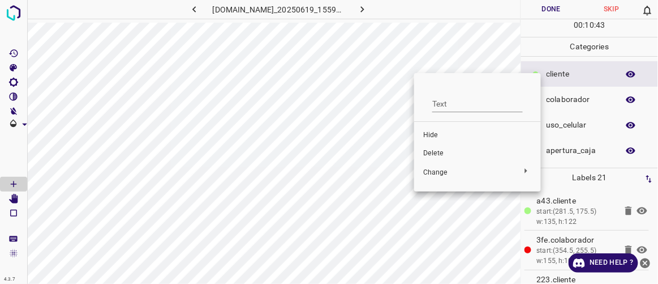
click at [433, 151] on span "Delete" at bounding box center [477, 153] width 109 height 10
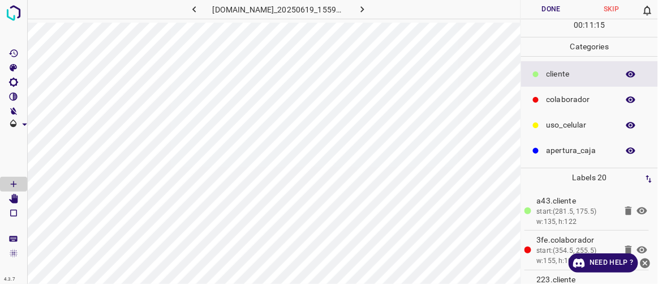
click at [555, 15] on button "Done" at bounding box center [551, 9] width 60 height 19
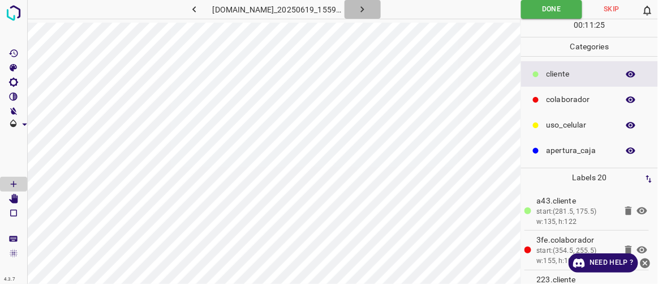
click at [368, 8] on icon "button" at bounding box center [363, 9] width 12 height 12
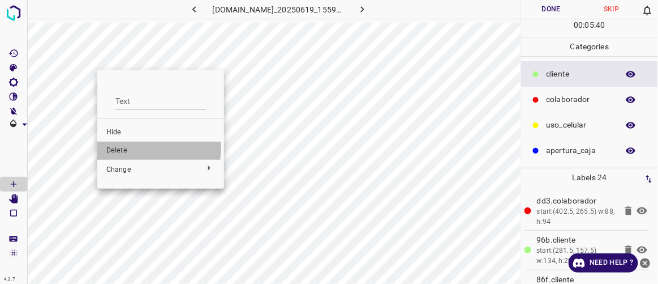
click at [128, 147] on span "Delete" at bounding box center [160, 150] width 109 height 10
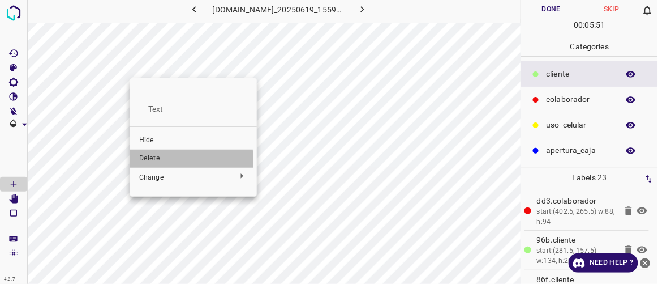
click at [151, 160] on span "Delete" at bounding box center [193, 158] width 109 height 10
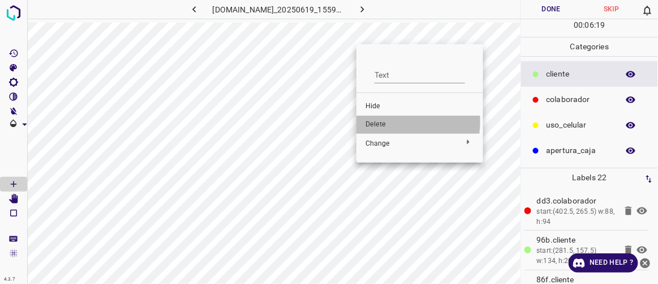
click at [383, 121] on span "Delete" at bounding box center [420, 124] width 109 height 10
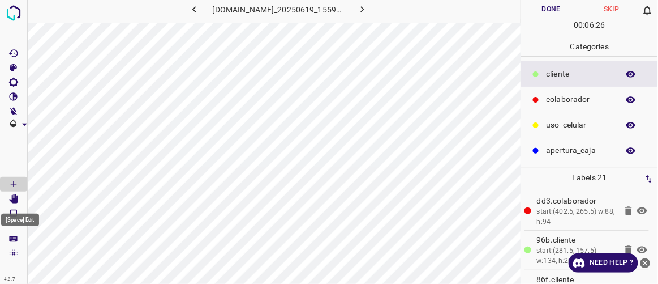
click at [11, 198] on icon "[Space] Edit" at bounding box center [13, 199] width 10 height 10
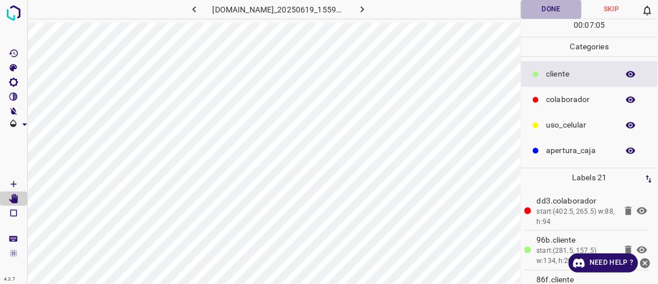
click at [536, 8] on button "Done" at bounding box center [551, 9] width 60 height 19
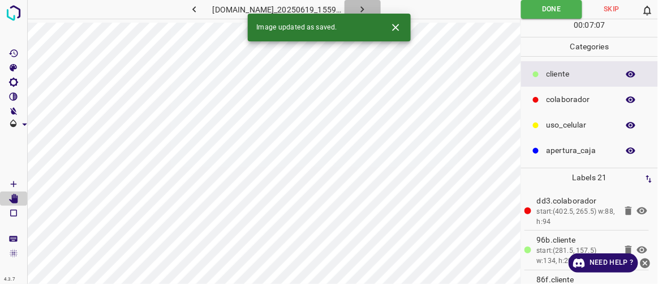
click at [368, 9] on icon "button" at bounding box center [363, 9] width 12 height 12
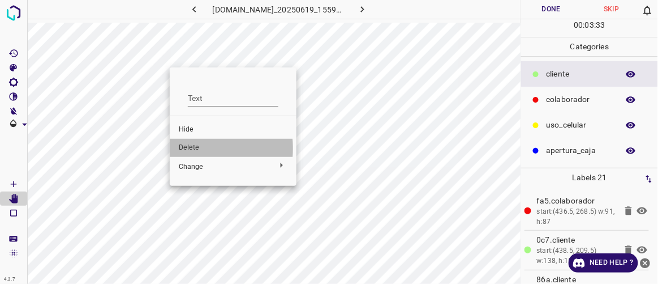
click at [183, 148] on span "Delete" at bounding box center [233, 148] width 109 height 10
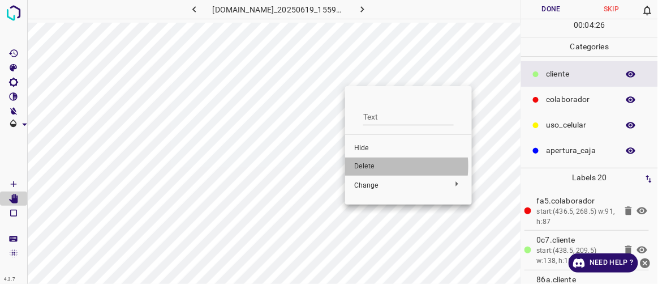
click at [371, 166] on span "Delete" at bounding box center [408, 166] width 109 height 10
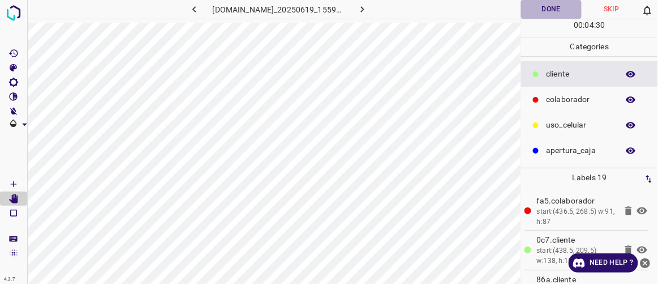
click at [553, 7] on button "Done" at bounding box center [551, 9] width 60 height 19
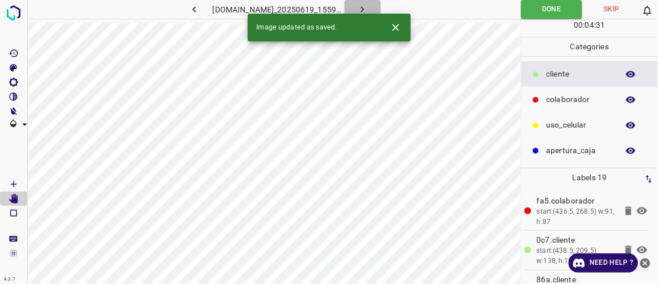
click at [368, 9] on icon "button" at bounding box center [363, 9] width 12 height 12
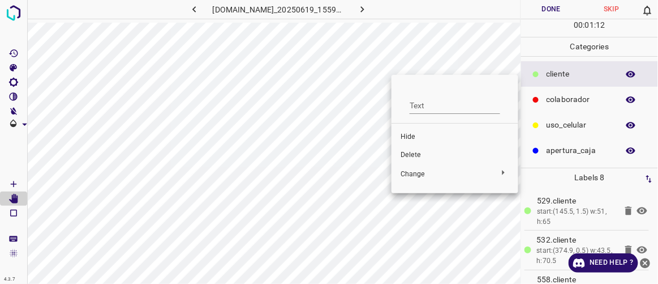
click at [411, 150] on span "Delete" at bounding box center [455, 155] width 109 height 10
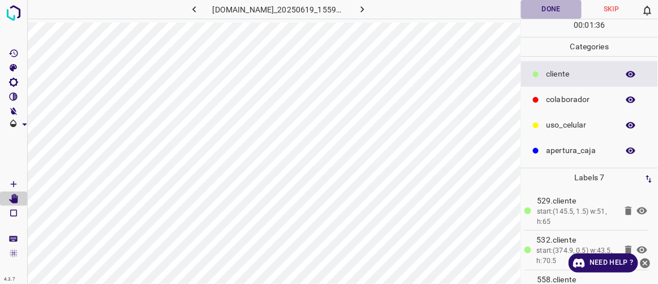
click at [551, 5] on button "Done" at bounding box center [551, 9] width 60 height 19
click at [364, 8] on icon "button" at bounding box center [362, 9] width 3 height 6
click at [552, 5] on button "Done" at bounding box center [551, 9] width 60 height 19
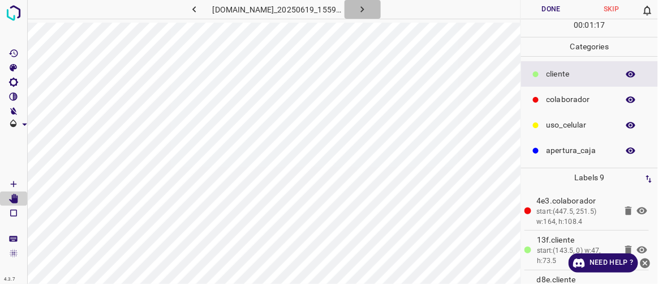
click at [368, 10] on icon "button" at bounding box center [363, 9] width 12 height 12
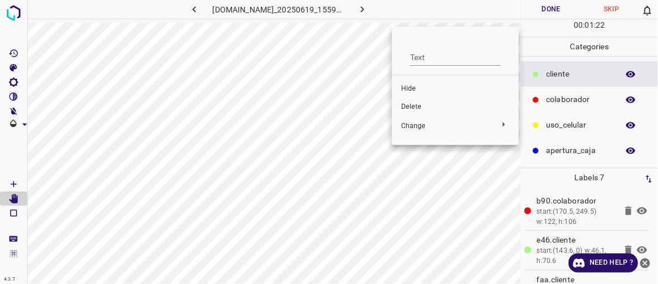
click at [409, 105] on span "Delete" at bounding box center [455, 107] width 109 height 10
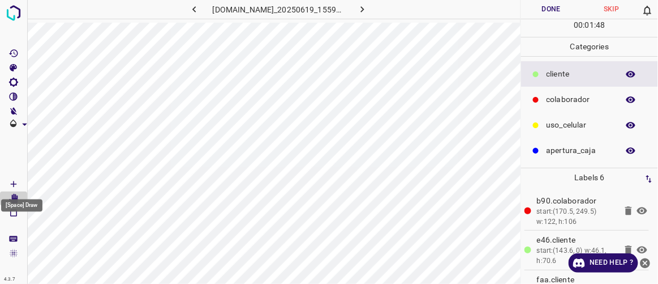
click at [14, 181] on icon "[Space] Draw" at bounding box center [14, 184] width 6 height 6
click at [12, 197] on icon "[Space] Edit" at bounding box center [13, 199] width 9 height 10
click at [543, 10] on button "Done" at bounding box center [551, 9] width 60 height 19
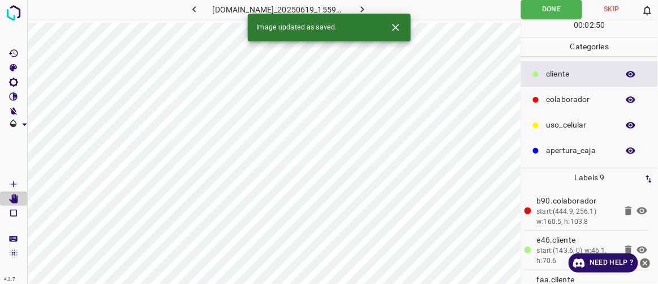
click at [368, 7] on icon "button" at bounding box center [363, 9] width 12 height 12
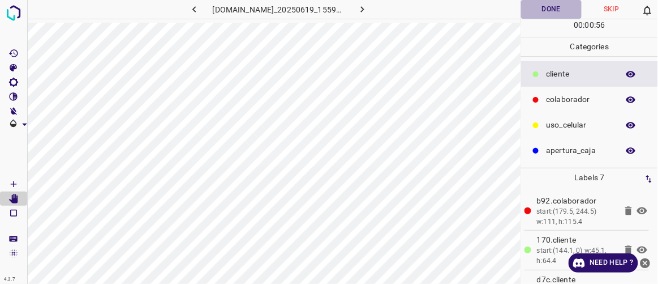
click at [536, 5] on button "Done" at bounding box center [551, 9] width 60 height 19
click at [368, 11] on icon "button" at bounding box center [363, 9] width 12 height 12
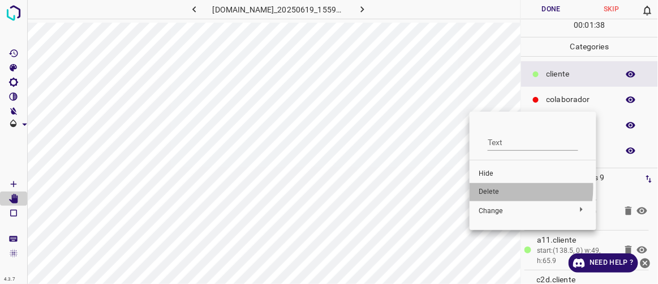
click at [495, 187] on span "Delete" at bounding box center [533, 192] width 109 height 10
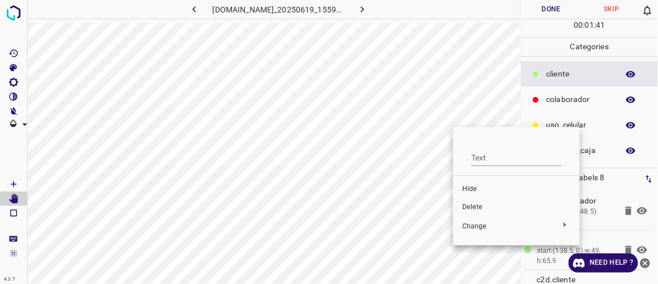
click at [483, 204] on span "Delete" at bounding box center [516, 207] width 109 height 10
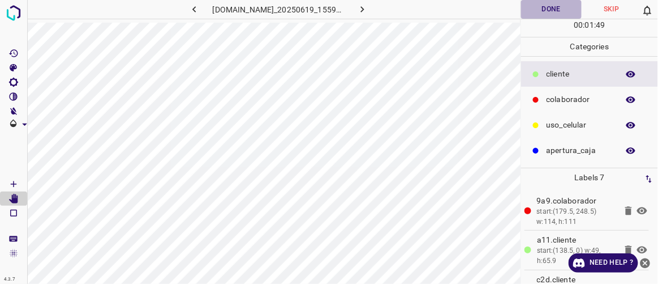
click at [539, 10] on button "Done" at bounding box center [551, 9] width 60 height 19
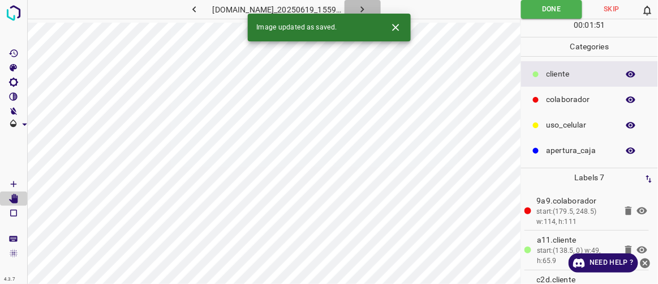
click at [368, 10] on icon "button" at bounding box center [363, 9] width 12 height 12
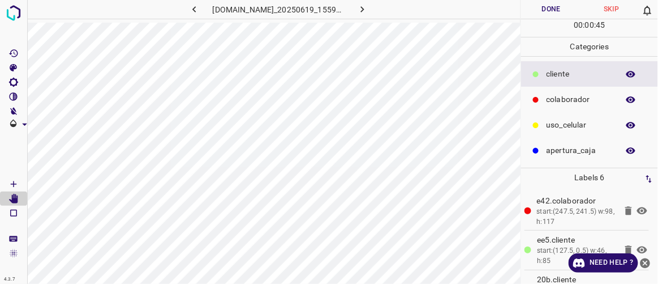
click at [188, 9] on icon "button" at bounding box center [194, 9] width 12 height 12
click at [188, 7] on icon "button" at bounding box center [194, 9] width 12 height 12
click at [368, 9] on icon "button" at bounding box center [363, 9] width 12 height 12
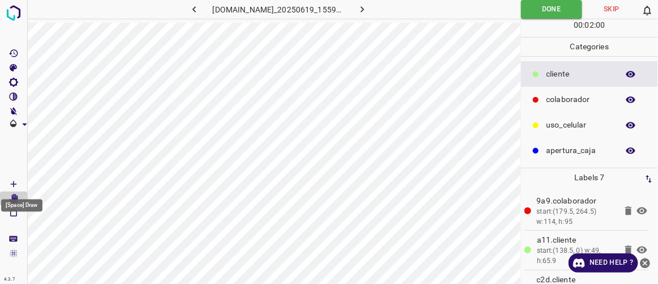
click at [14, 184] on icon "[Space] Draw" at bounding box center [13, 184] width 10 height 10
click at [14, 199] on icon "[Space] Edit" at bounding box center [13, 199] width 9 height 10
click at [17, 179] on icon "[Space] Draw" at bounding box center [13, 184] width 10 height 10
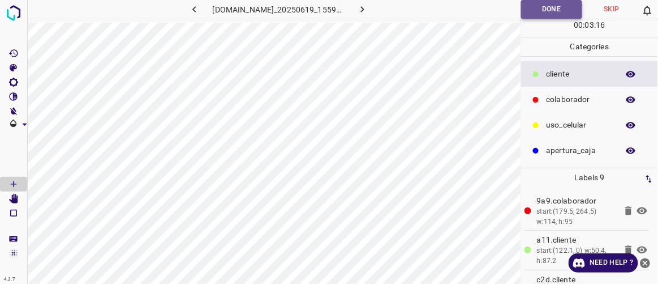
click at [543, 8] on button "Done" at bounding box center [551, 9] width 61 height 19
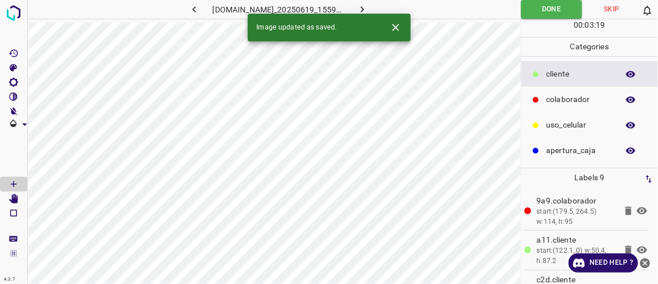
click at [376, 14] on div "Image updated as saved." at bounding box center [329, 28] width 163 height 28
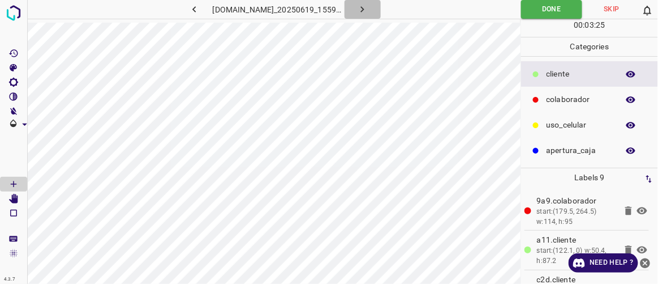
click at [368, 8] on icon "button" at bounding box center [363, 9] width 12 height 12
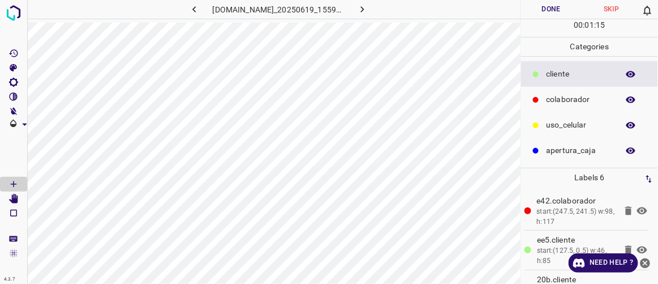
click at [560, 7] on button "Done" at bounding box center [551, 9] width 60 height 19
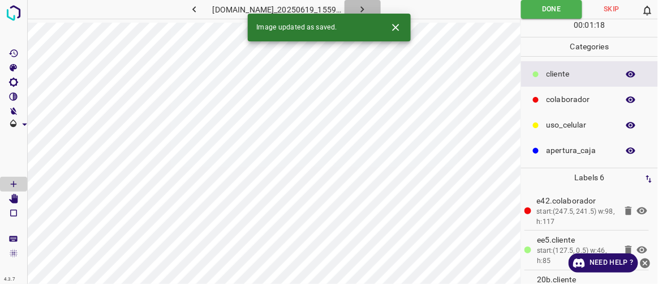
click at [368, 6] on icon "button" at bounding box center [363, 9] width 12 height 12
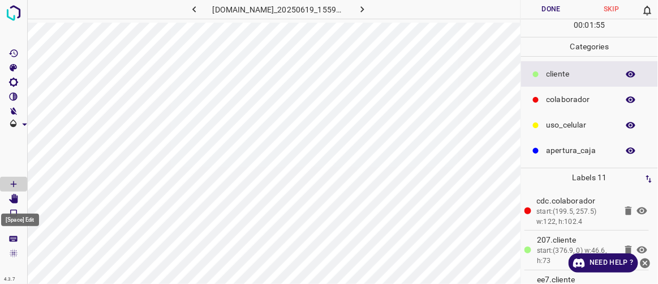
click at [17, 195] on icon "[Space] Edit" at bounding box center [13, 199] width 10 height 10
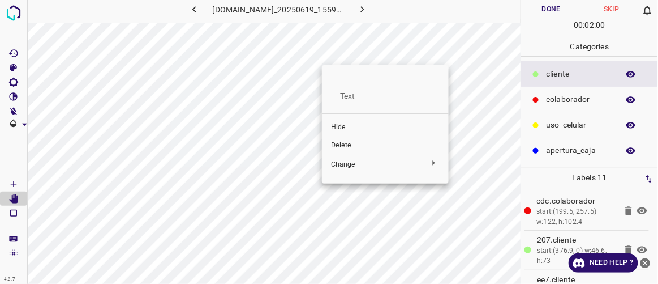
click at [338, 145] on span "Delete" at bounding box center [385, 145] width 109 height 10
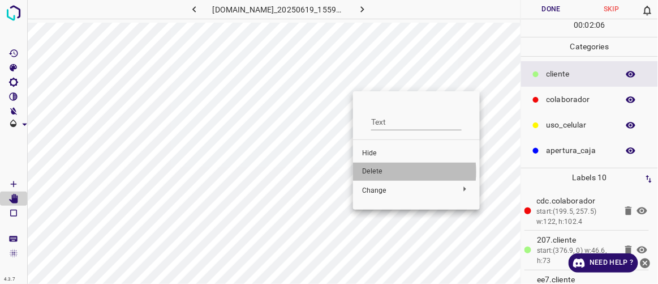
click at [377, 171] on span "Delete" at bounding box center [416, 171] width 109 height 10
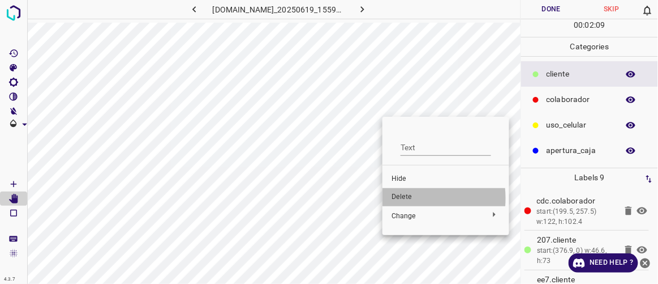
click at [397, 198] on span "Delete" at bounding box center [446, 197] width 109 height 10
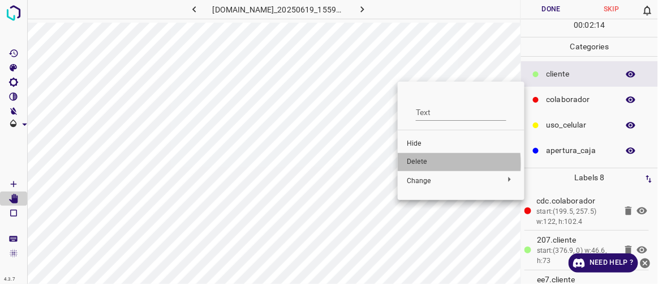
click at [407, 164] on span "Delete" at bounding box center [461, 162] width 109 height 10
